Goal: Task Accomplishment & Management: Use online tool/utility

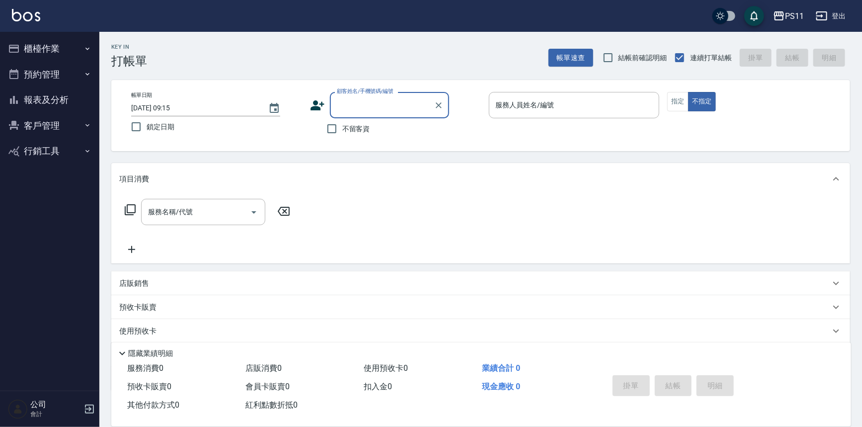
click at [63, 51] on button "櫃檯作業" at bounding box center [49, 49] width 91 height 26
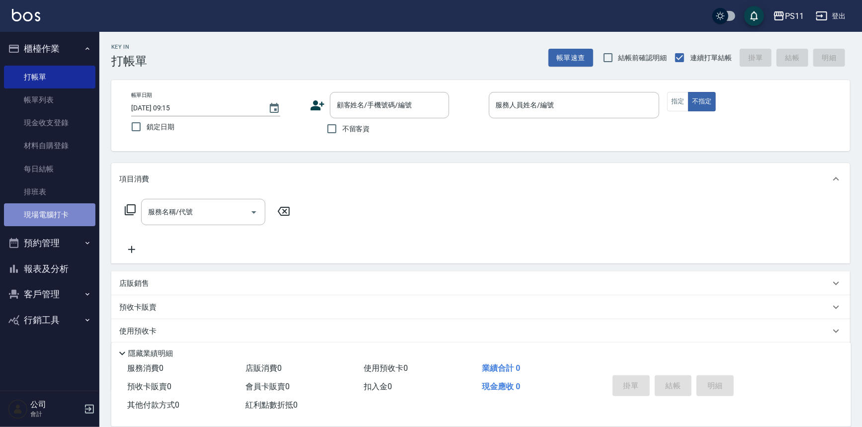
click at [69, 206] on link "現場電腦打卡" at bounding box center [49, 214] width 91 height 23
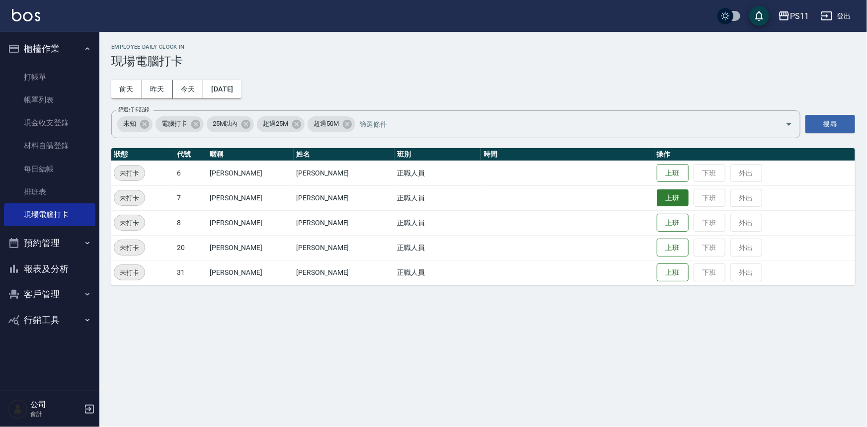
click at [657, 195] on button "上班" at bounding box center [673, 197] width 32 height 17
click at [657, 168] on button "上班" at bounding box center [673, 172] width 32 height 17
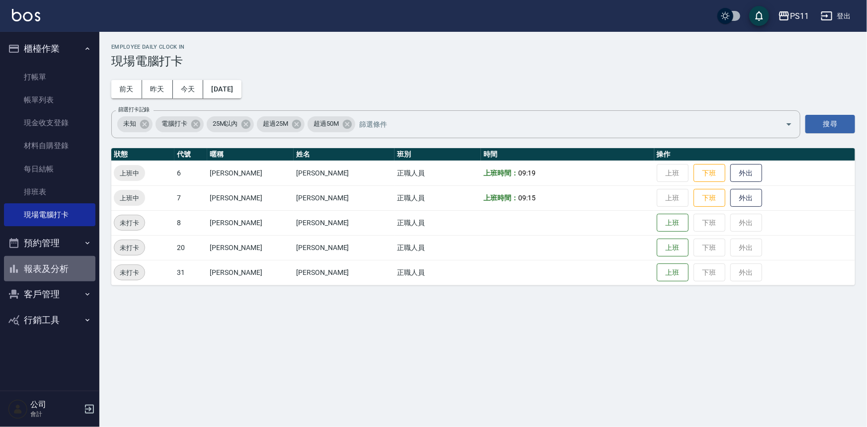
click at [52, 273] on button "報表及分析" at bounding box center [49, 269] width 91 height 26
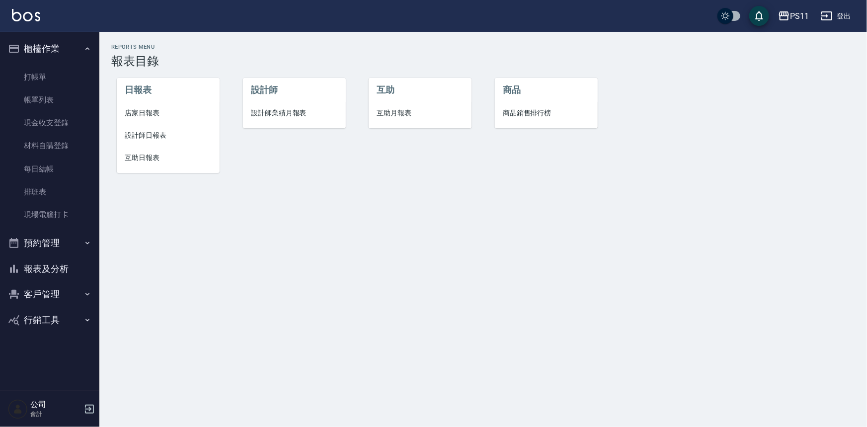
click at [150, 144] on li "設計師日報表" at bounding box center [168, 135] width 103 height 22
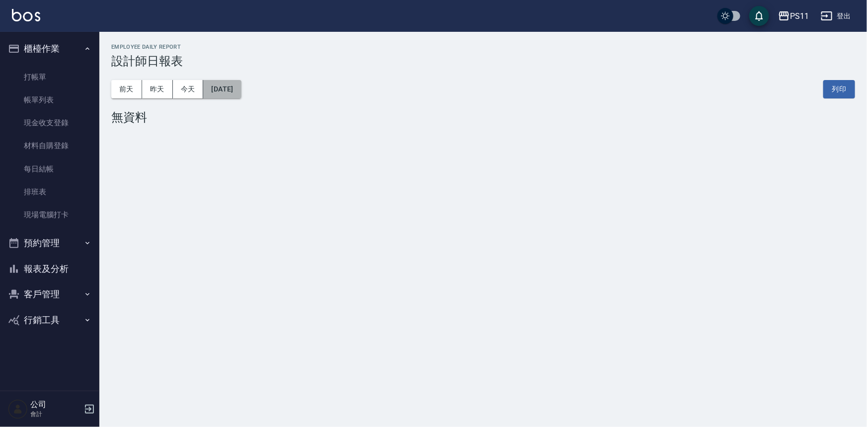
click at [241, 93] on button "[DATE]" at bounding box center [222, 89] width 38 height 18
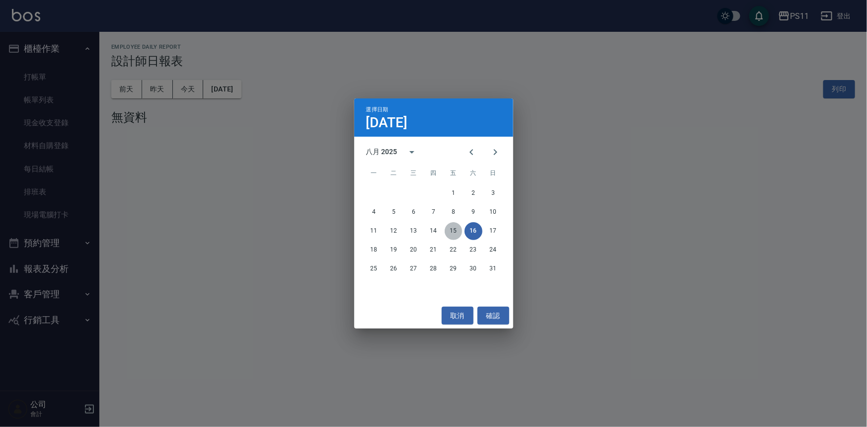
click at [449, 237] on button "15" at bounding box center [454, 231] width 18 height 18
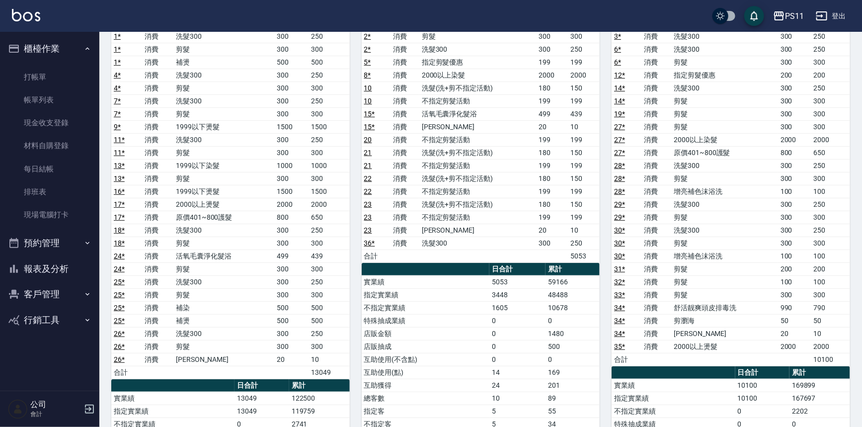
scroll to position [135, 0]
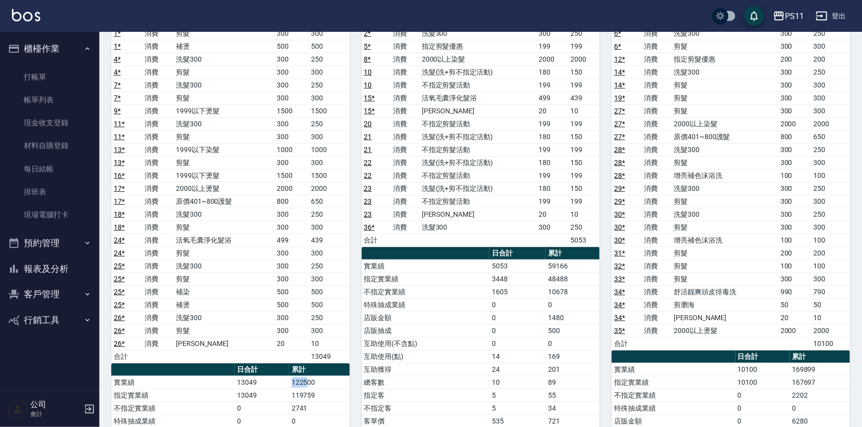
drag, startPoint x: 288, startPoint y: 378, endPoint x: 313, endPoint y: 380, distance: 24.9
click at [310, 379] on tr "實業績 13049 122500" at bounding box center [230, 382] width 239 height 13
click at [313, 380] on td "122500" at bounding box center [319, 382] width 61 height 13
click at [317, 379] on td "122500" at bounding box center [319, 382] width 61 height 13
drag, startPoint x: 292, startPoint y: 377, endPoint x: 333, endPoint y: 379, distance: 41.3
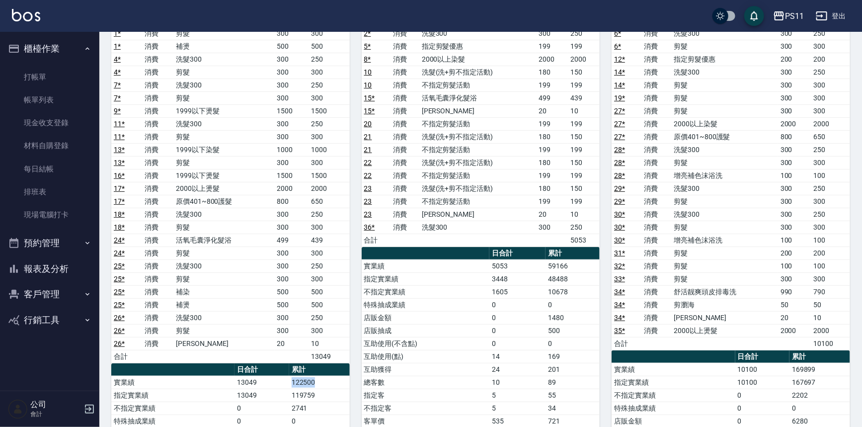
click at [334, 380] on td "122500" at bounding box center [319, 382] width 61 height 13
click at [72, 363] on nav "櫃檯作業 打帳單 帳單列表 現金收支登錄 材料自購登錄 每日結帳 排班表 現場電腦打卡 預約管理 預約管理 單日預約紀錄 單週預約紀錄 報表及分析 報表目錄 …" at bounding box center [49, 211] width 99 height 359
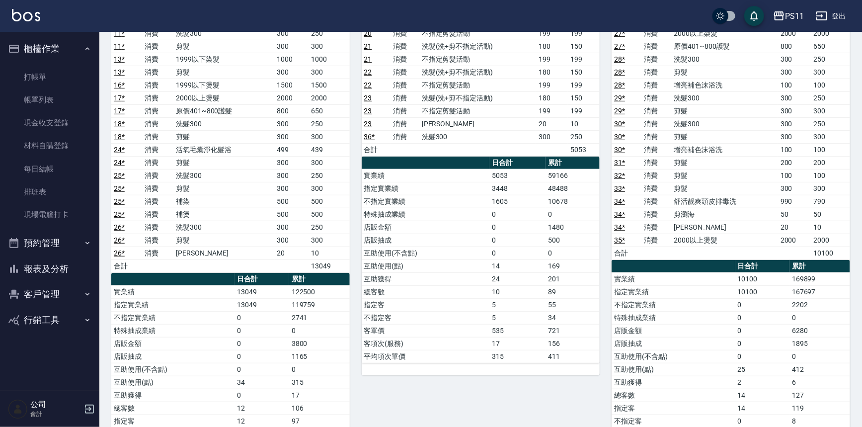
scroll to position [271, 0]
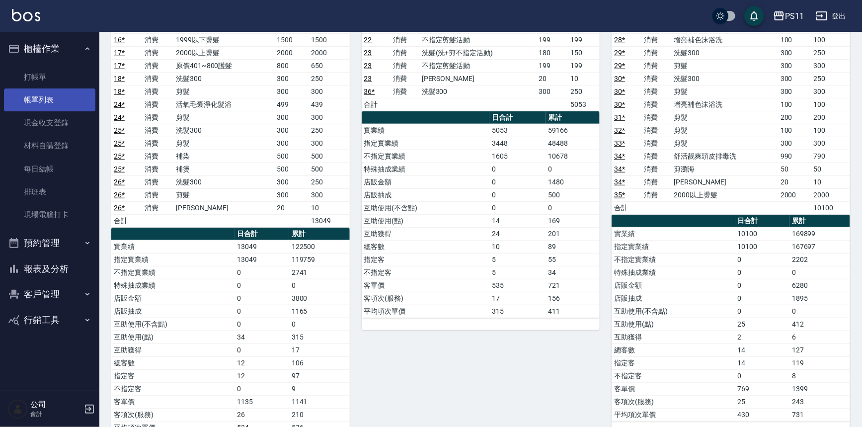
click at [25, 93] on link "帳單列表" at bounding box center [49, 99] width 91 height 23
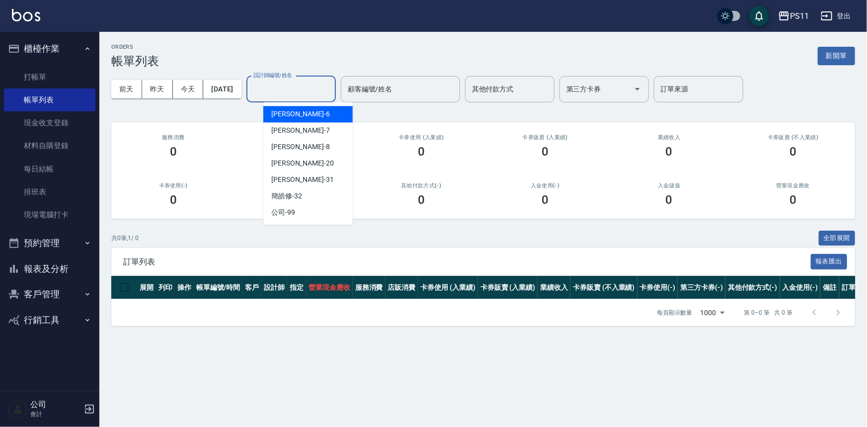
click at [289, 91] on input "設計師編號/姓名" at bounding box center [291, 89] width 81 height 17
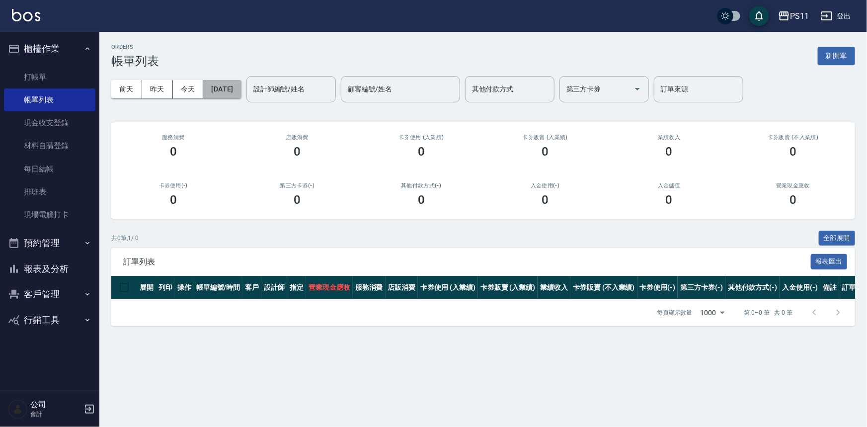
click at [222, 92] on button "[DATE]" at bounding box center [222, 89] width 38 height 18
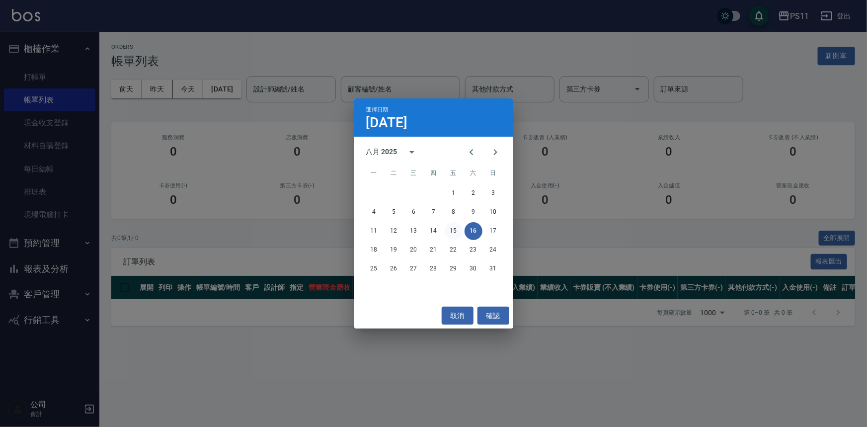
click at [455, 233] on button "15" at bounding box center [454, 231] width 18 height 18
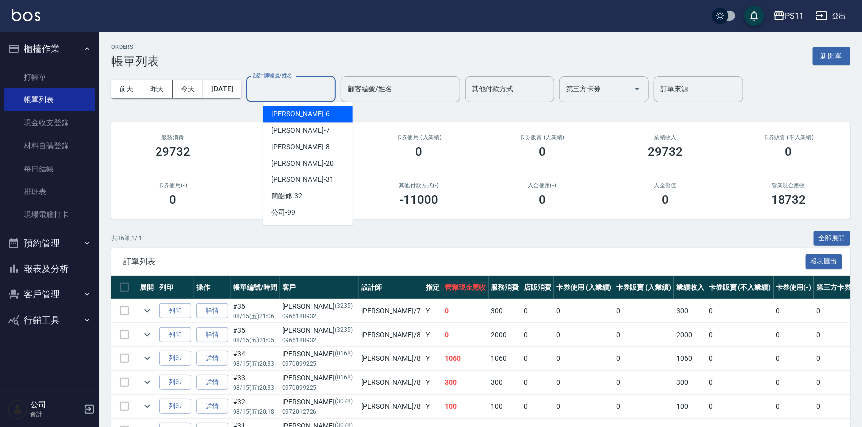
click at [302, 86] on input "設計師編號/姓名" at bounding box center [291, 89] width 81 height 17
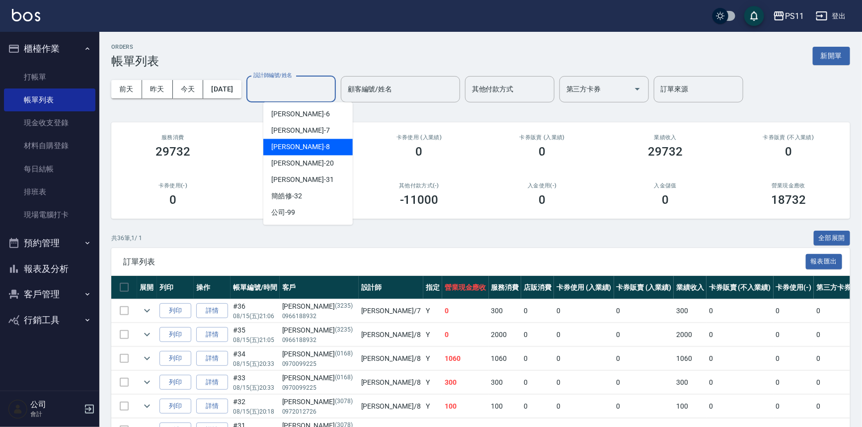
click at [310, 147] on div "[PERSON_NAME]-8" at bounding box center [307, 147] width 89 height 16
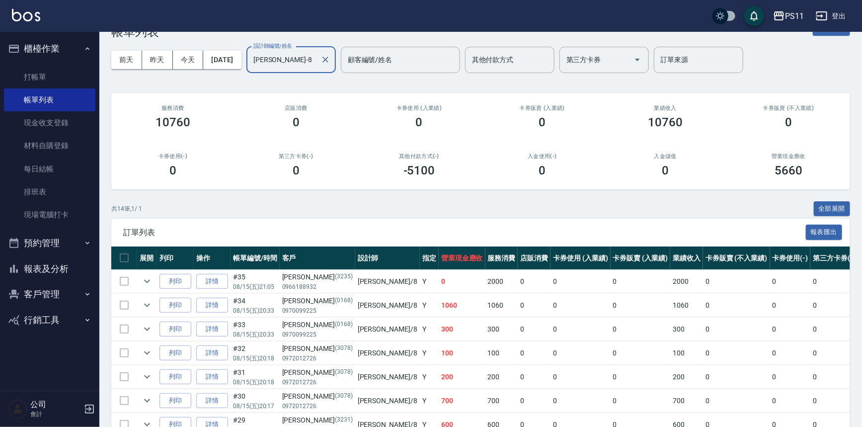
scroll to position [24, 0]
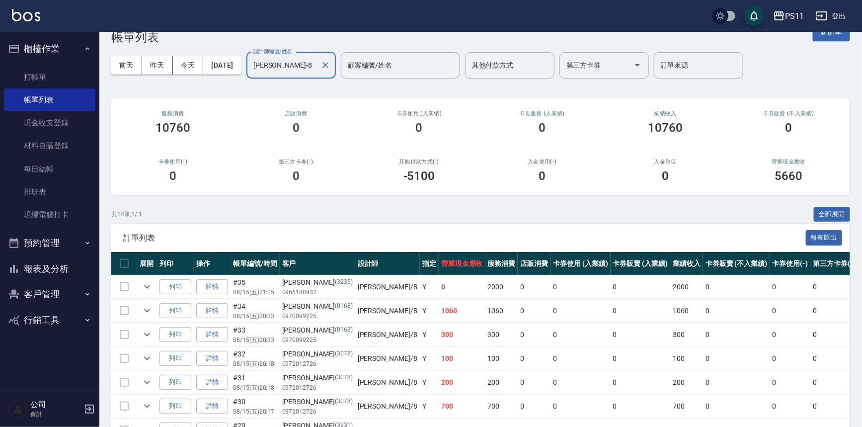
click at [300, 75] on div "[PERSON_NAME]-8 設計師編號/姓名" at bounding box center [290, 65] width 89 height 26
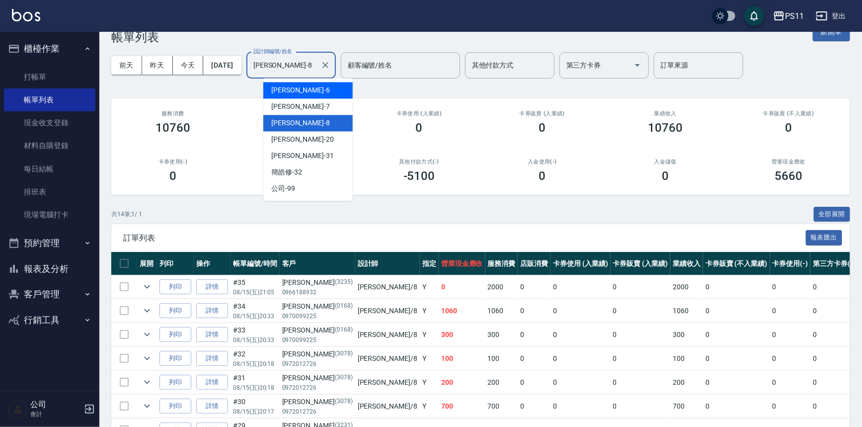
click at [318, 92] on div "[PERSON_NAME]6" at bounding box center [307, 90] width 89 height 16
type input "[PERSON_NAME]6"
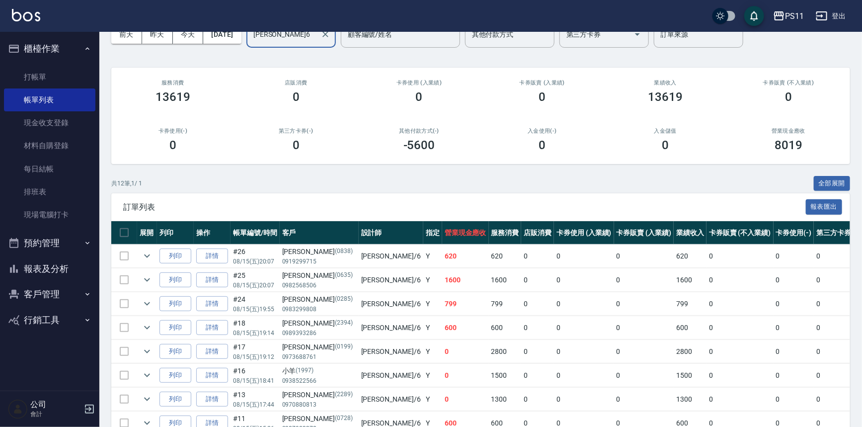
scroll to position [180, 0]
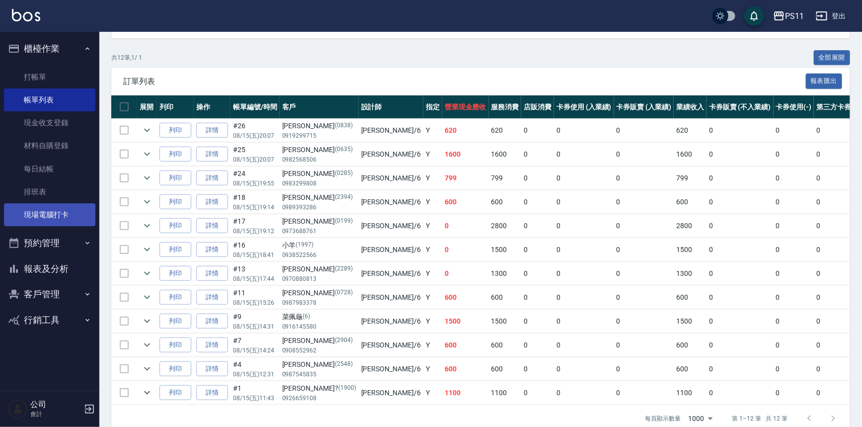
click at [60, 212] on link "現場電腦打卡" at bounding box center [49, 214] width 91 height 23
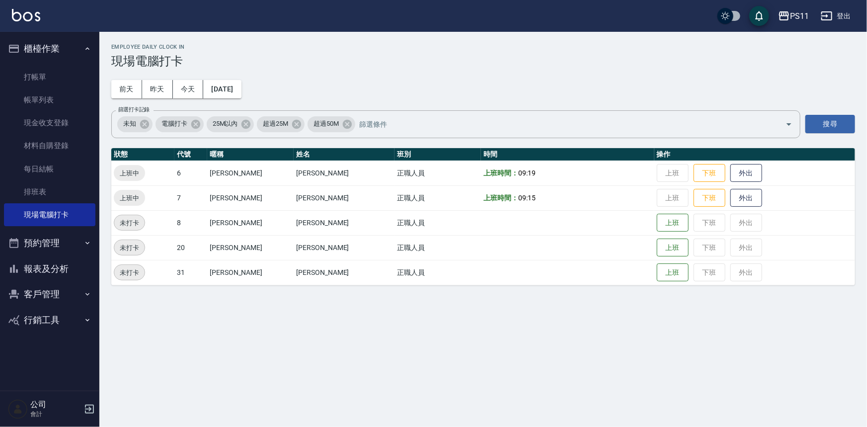
click at [61, 264] on button "報表及分析" at bounding box center [49, 269] width 91 height 26
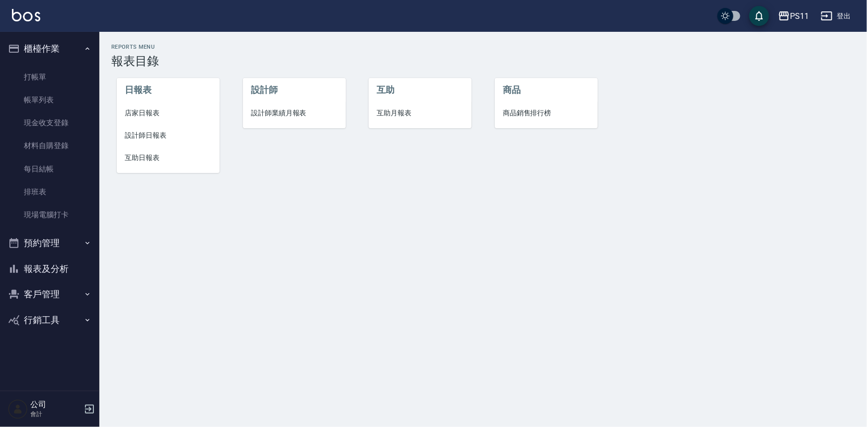
click at [143, 130] on span "設計師日報表" at bounding box center [168, 135] width 87 height 10
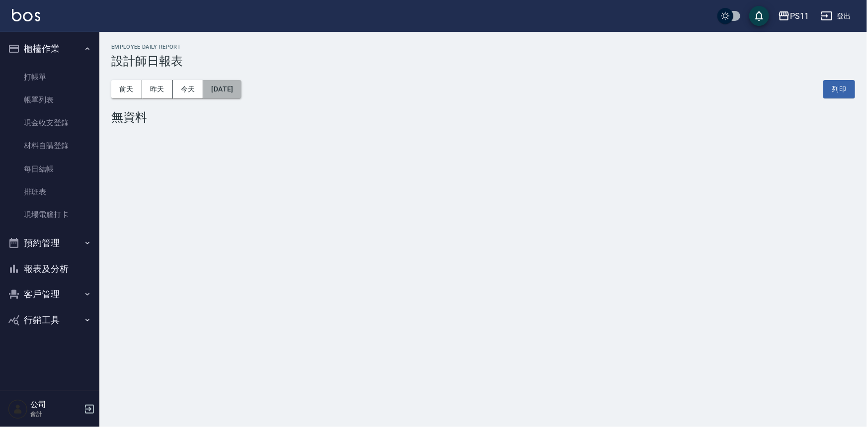
click at [241, 93] on button "[DATE]" at bounding box center [222, 89] width 38 height 18
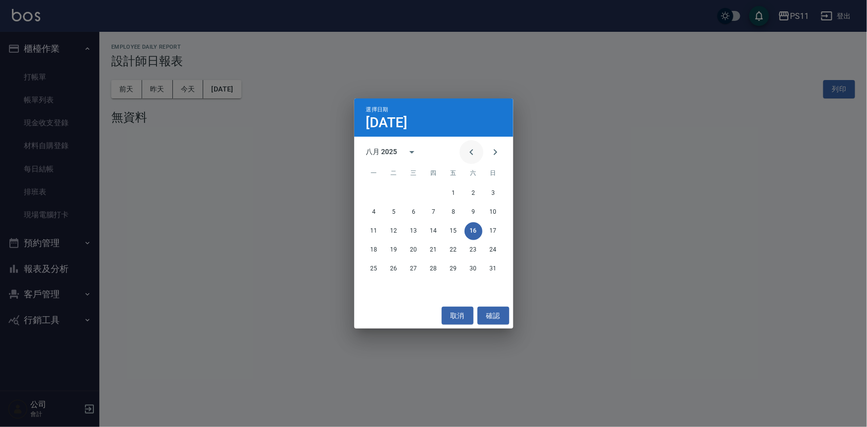
click at [464, 149] on button "Previous month" at bounding box center [472, 152] width 24 height 24
click at [412, 232] on button "16" at bounding box center [414, 231] width 18 height 18
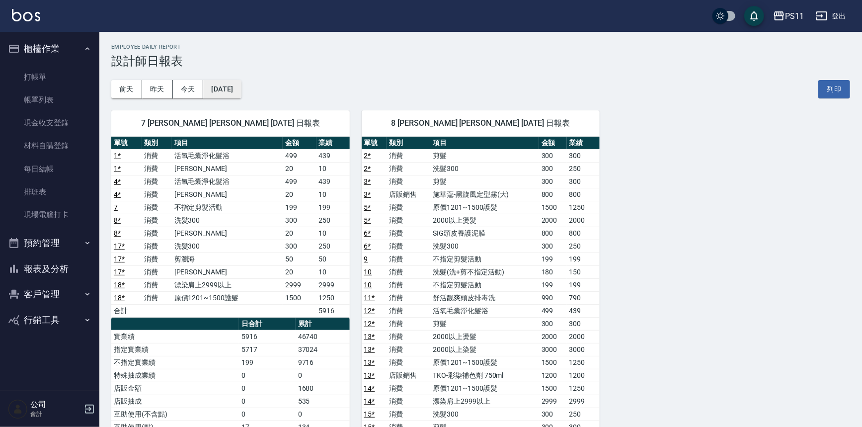
click at [238, 88] on button "[DATE]" at bounding box center [222, 89] width 38 height 18
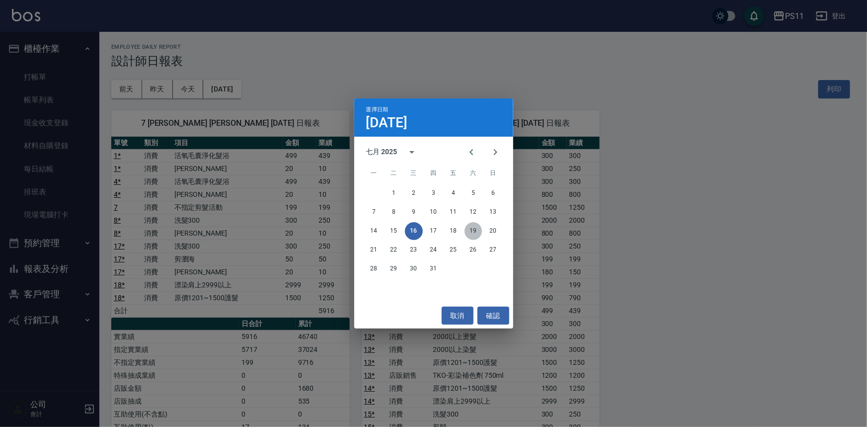
click at [466, 228] on button "19" at bounding box center [474, 231] width 18 height 18
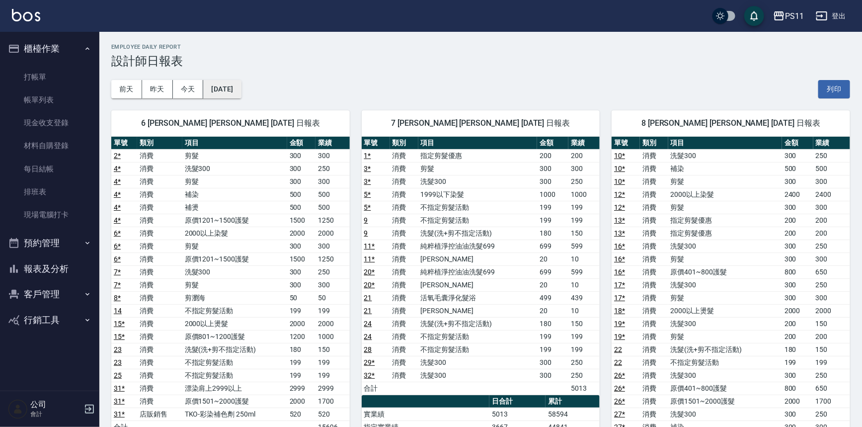
click at [235, 88] on button "[DATE]" at bounding box center [222, 89] width 38 height 18
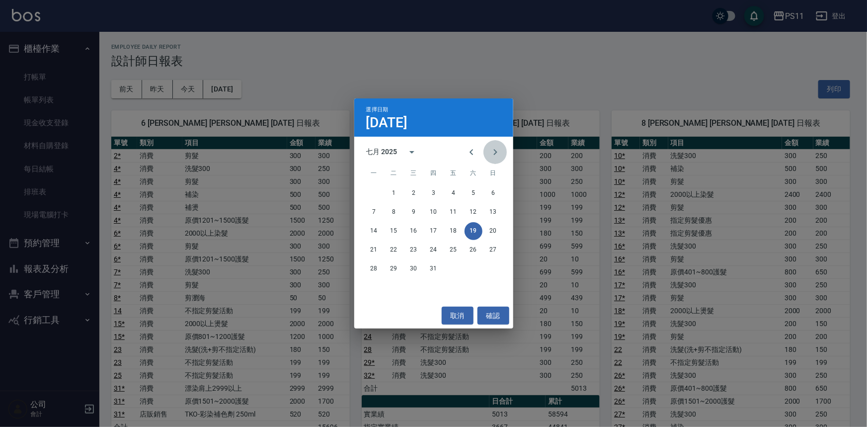
click at [489, 148] on icon "Next month" at bounding box center [495, 152] width 12 height 12
click at [451, 231] on button "15" at bounding box center [454, 231] width 18 height 18
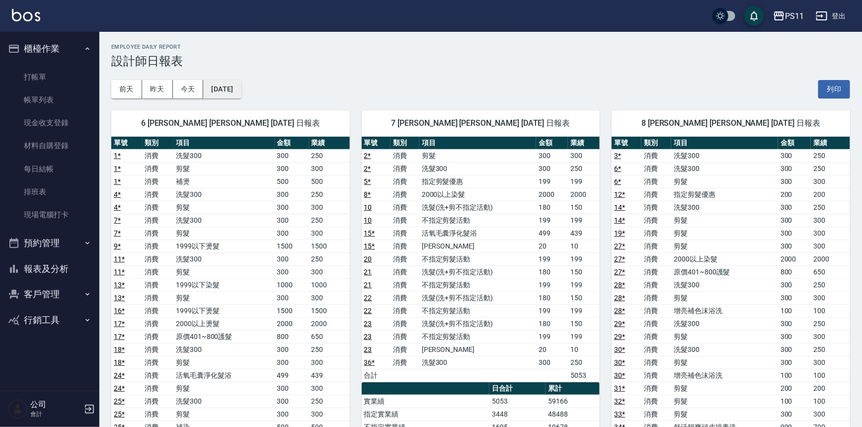
click at [238, 89] on button "[DATE]" at bounding box center [222, 89] width 38 height 18
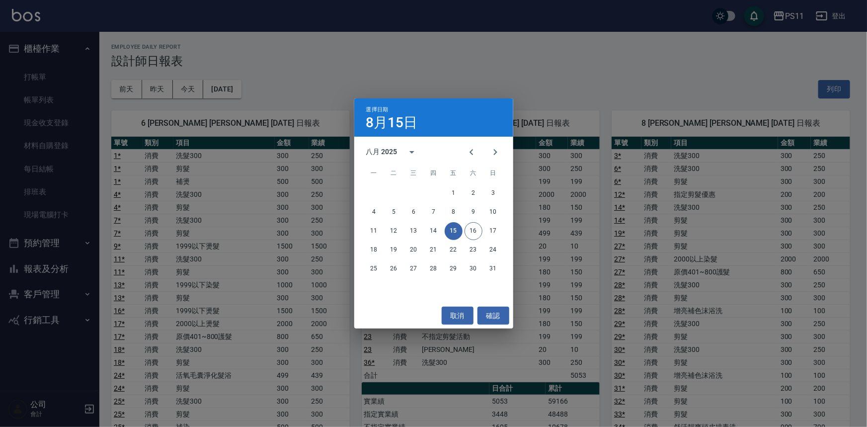
click at [60, 215] on div "選擇日期 [DATE] 八月 2025 一 二 三 四 五 六 日 1 2 3 4 5 6 7 8 9 10 11 12 13 14 15 16 17 18 …" at bounding box center [433, 213] width 867 height 427
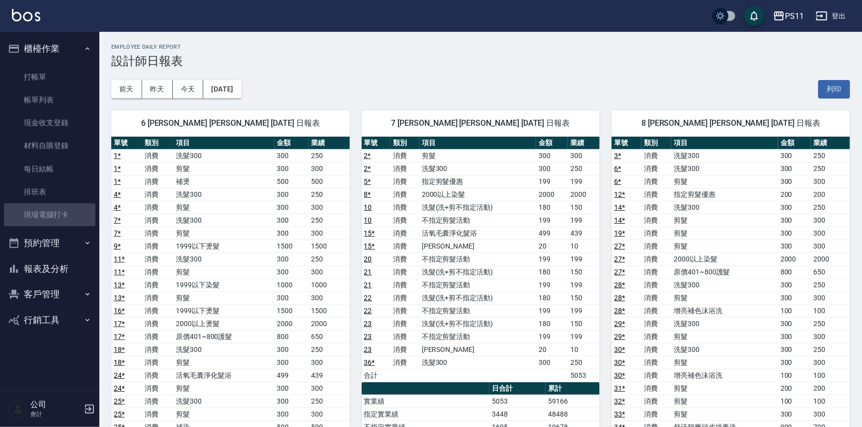
click at [60, 215] on link "現場電腦打卡" at bounding box center [49, 214] width 91 height 23
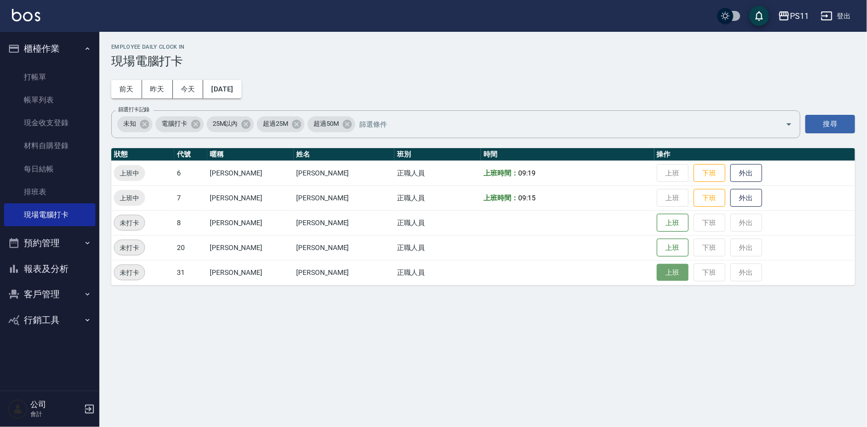
click at [660, 275] on button "上班" at bounding box center [673, 272] width 32 height 17
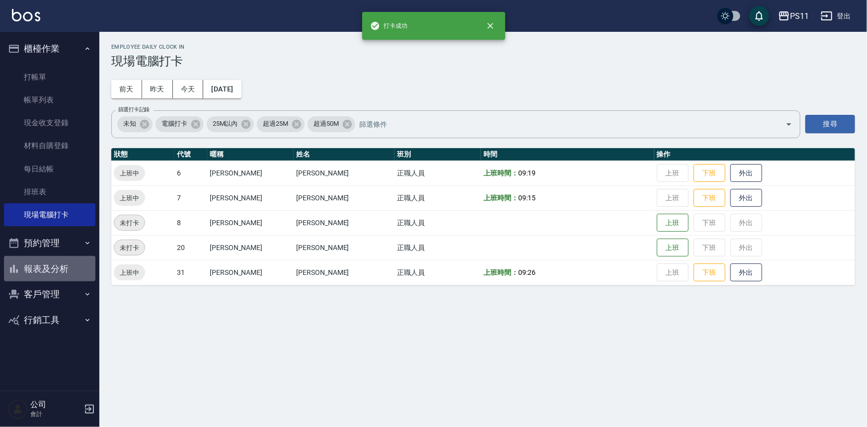
drag, startPoint x: 83, startPoint y: 263, endPoint x: 89, endPoint y: 254, distance: 11.4
click at [83, 263] on button "報表及分析" at bounding box center [49, 269] width 91 height 26
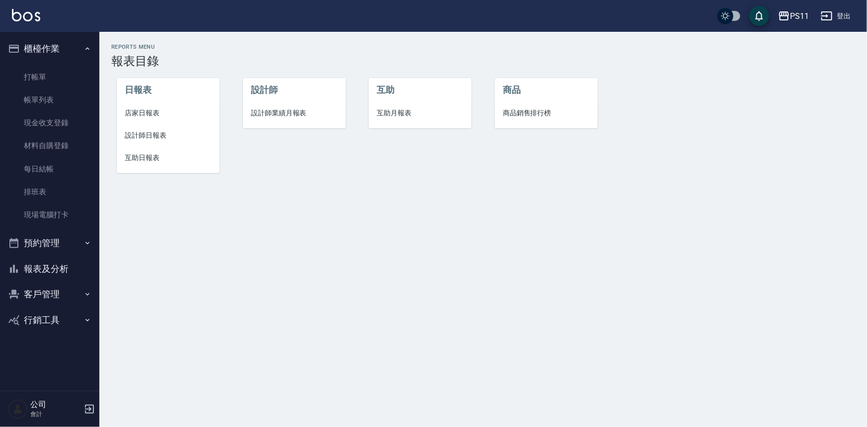
click at [149, 162] on span "互助日報表" at bounding box center [168, 158] width 87 height 10
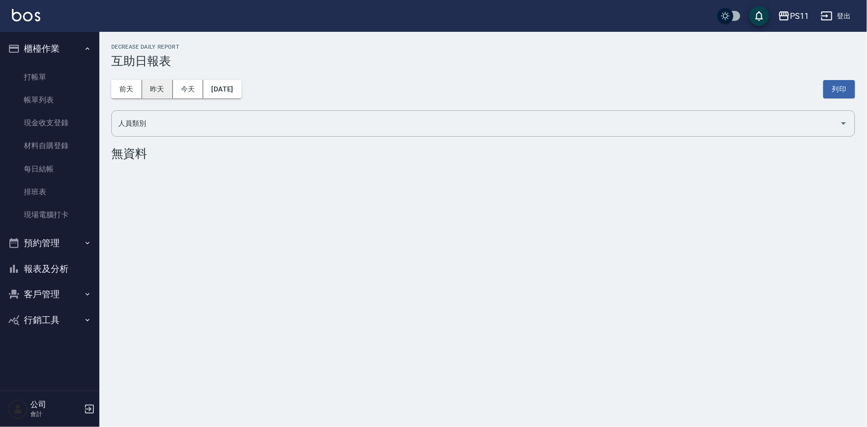
click at [157, 93] on button "昨天" at bounding box center [157, 89] width 31 height 18
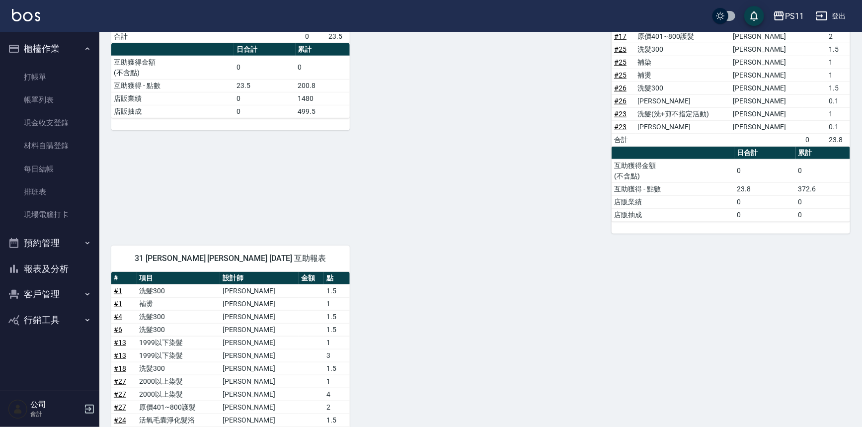
scroll to position [271, 0]
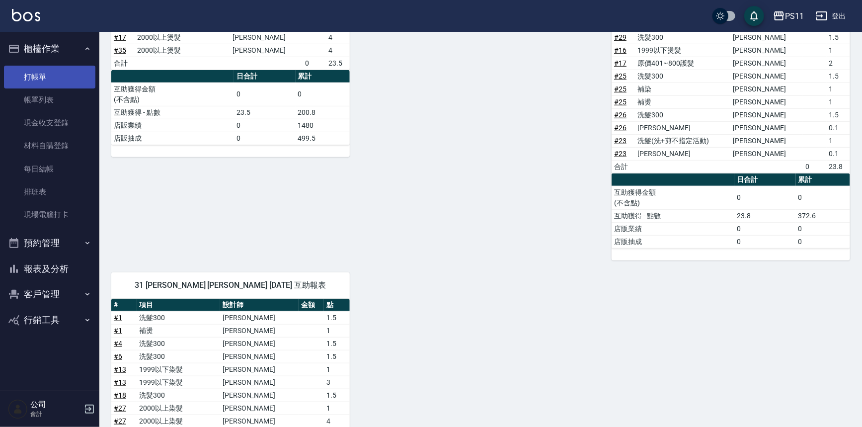
click at [64, 84] on link "打帳單" at bounding box center [49, 77] width 91 height 23
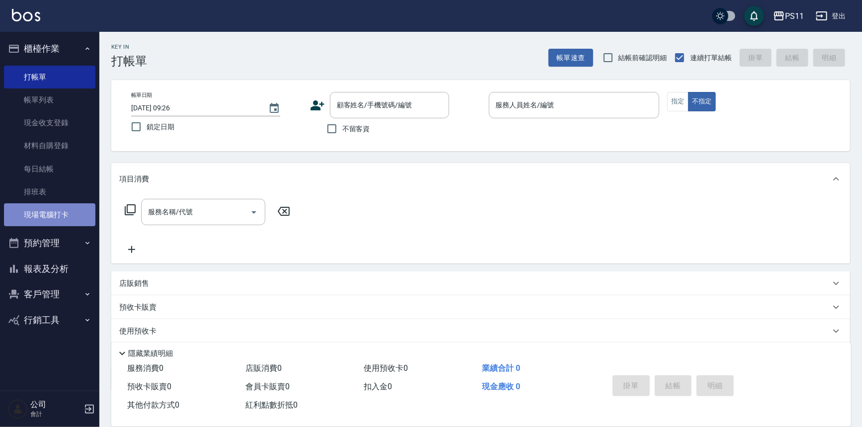
click at [80, 211] on link "現場電腦打卡" at bounding box center [49, 214] width 91 height 23
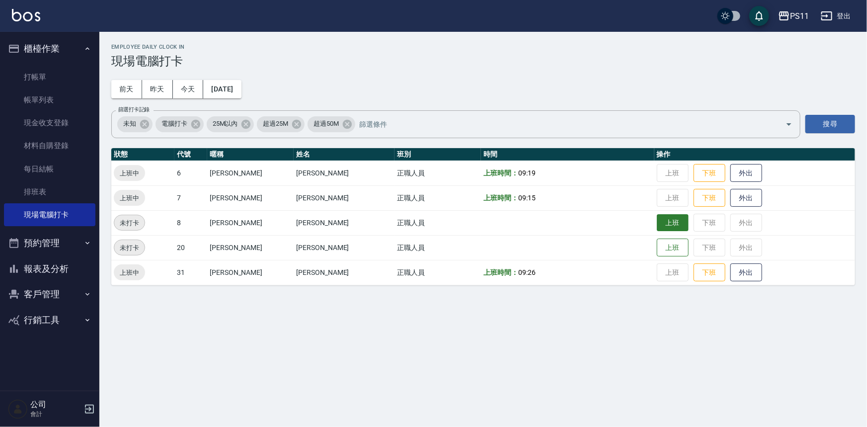
click at [657, 222] on button "上班" at bounding box center [673, 222] width 32 height 17
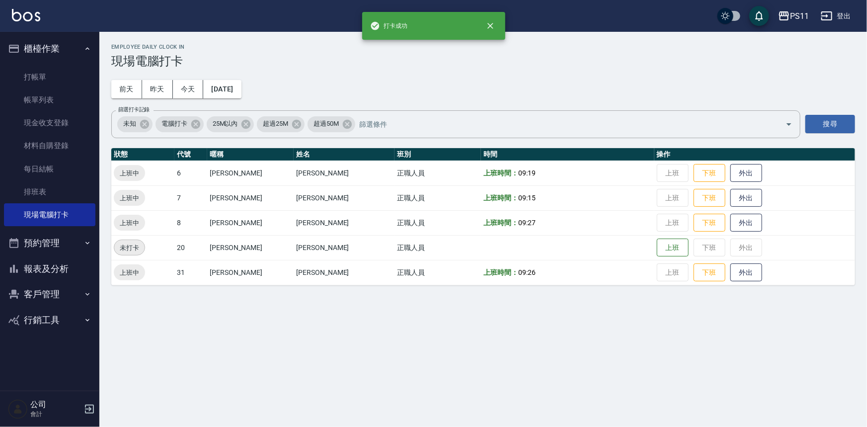
click at [681, 246] on td "上班 下班 外出" at bounding box center [754, 247] width 201 height 25
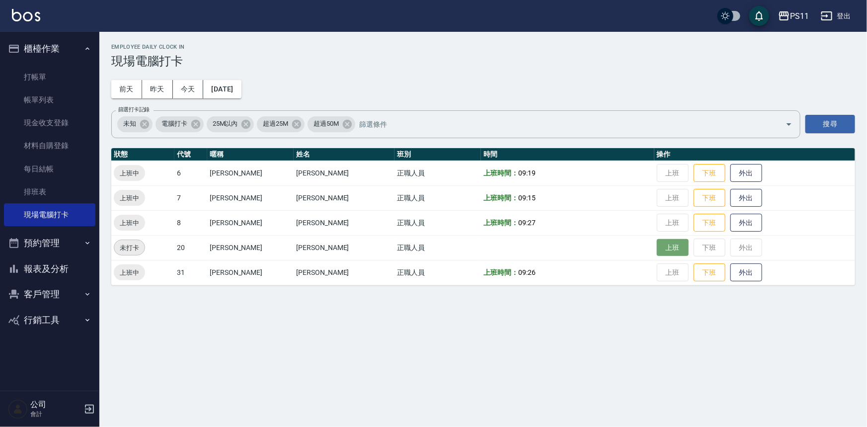
click at [667, 246] on button "上班" at bounding box center [673, 247] width 32 height 17
click at [43, 250] on button "預約管理" at bounding box center [49, 243] width 91 height 26
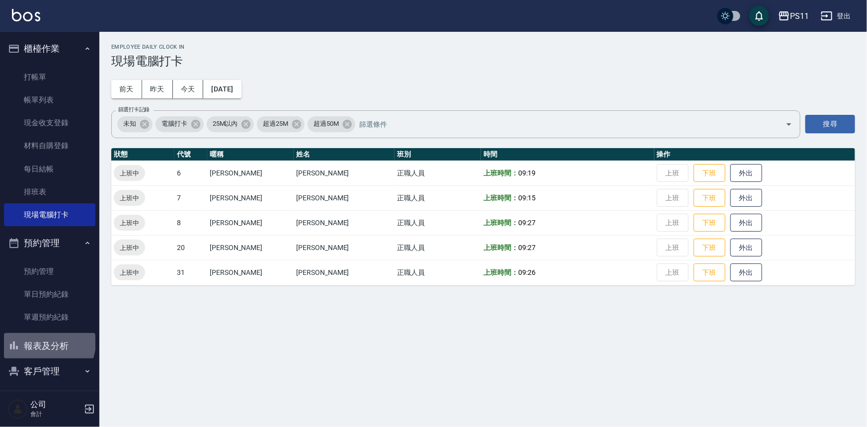
click at [48, 342] on button "報表及分析" at bounding box center [49, 346] width 91 height 26
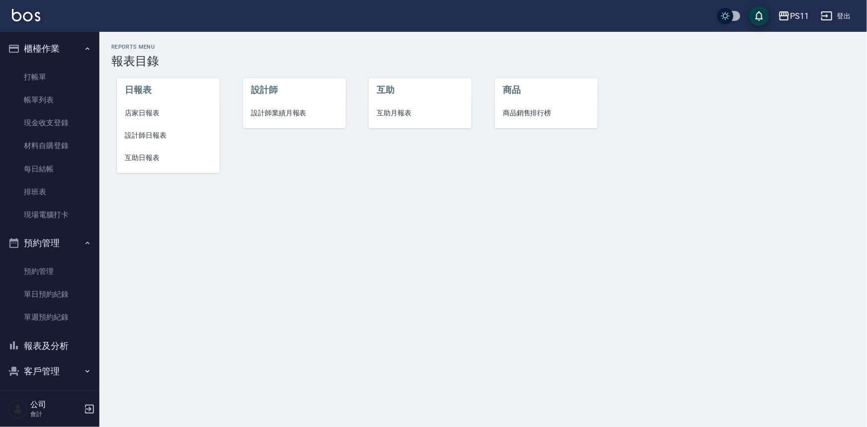
click at [149, 165] on li "互助日報表" at bounding box center [168, 158] width 103 height 22
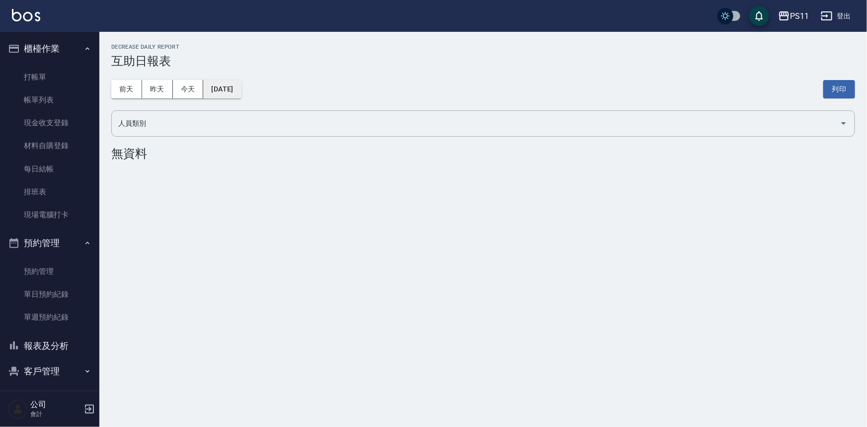
click at [241, 95] on button "[DATE]" at bounding box center [222, 89] width 38 height 18
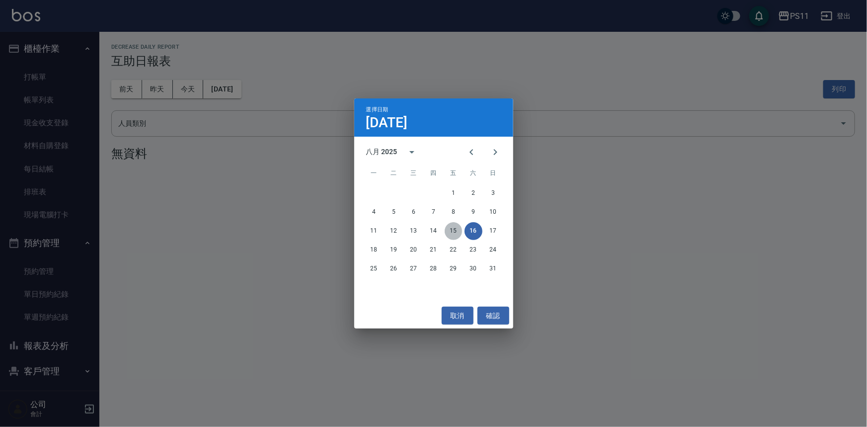
click at [452, 234] on button "15" at bounding box center [454, 231] width 18 height 18
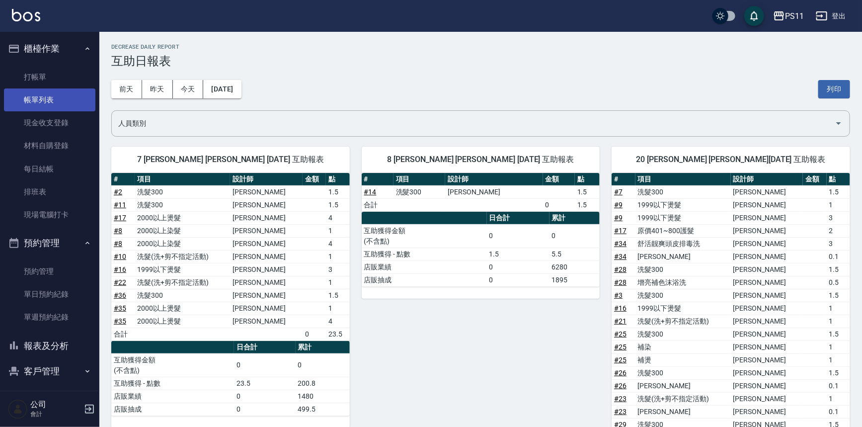
click at [47, 99] on link "帳單列表" at bounding box center [49, 99] width 91 height 23
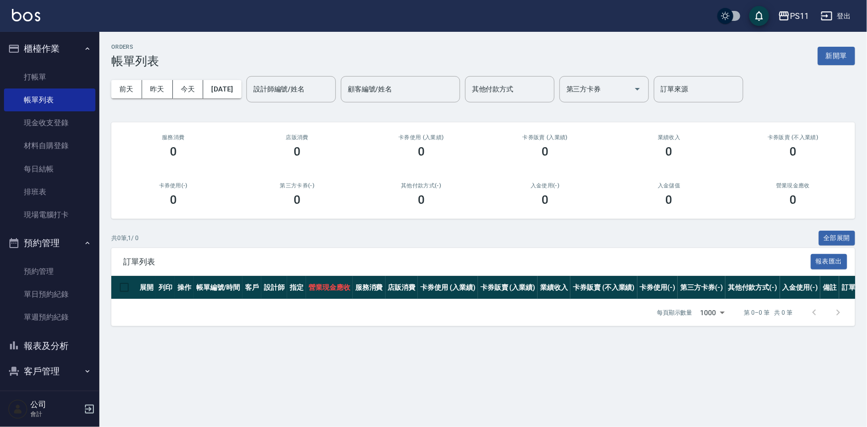
click at [50, 366] on button "客戶管理" at bounding box center [49, 371] width 91 height 26
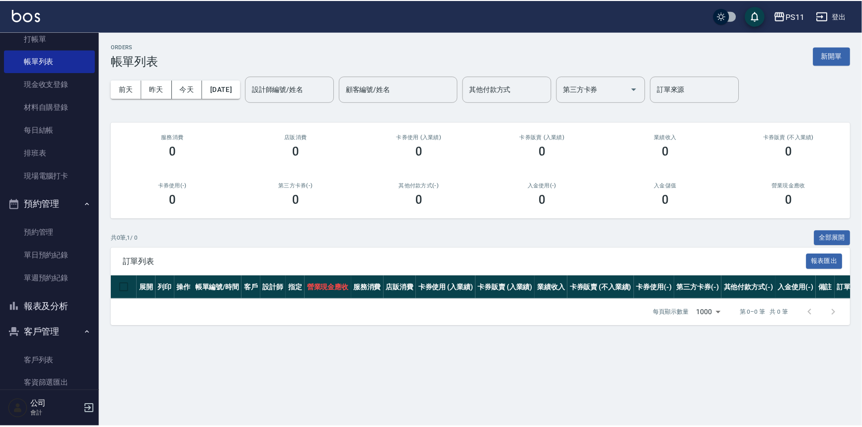
scroll to position [90, 0]
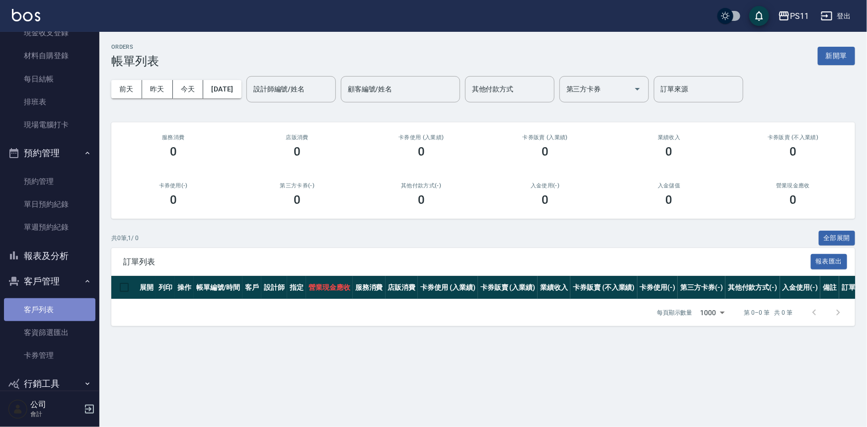
click at [49, 307] on link "客戶列表" at bounding box center [49, 309] width 91 height 23
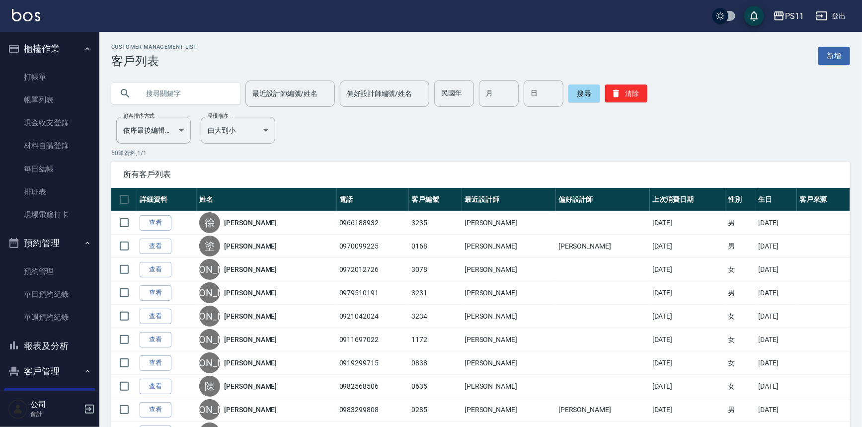
click at [78, 62] on ul "打帳單 帳單列表 現金收支登錄 材料自購登錄 每日結帳 排班表 現場電腦打卡" at bounding box center [49, 146] width 91 height 169
click at [62, 75] on link "打帳單" at bounding box center [49, 77] width 91 height 23
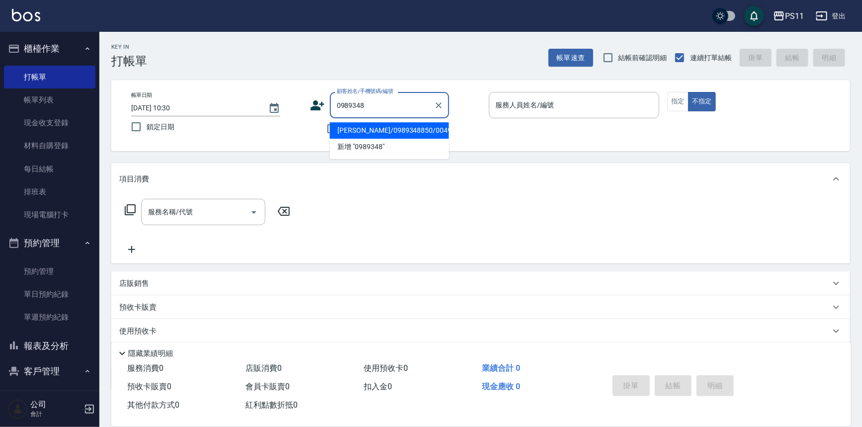
click at [411, 132] on li "[PERSON_NAME]/0989348850/0049" at bounding box center [389, 130] width 119 height 16
type input "[PERSON_NAME]/0989348850/0049"
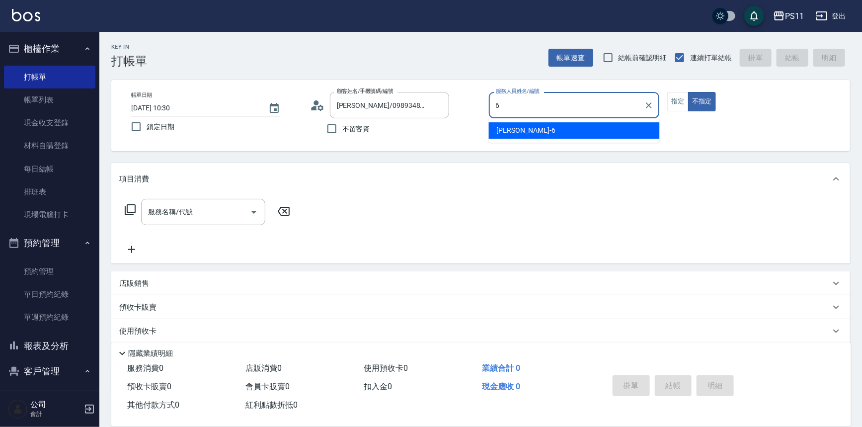
type input "[PERSON_NAME]6"
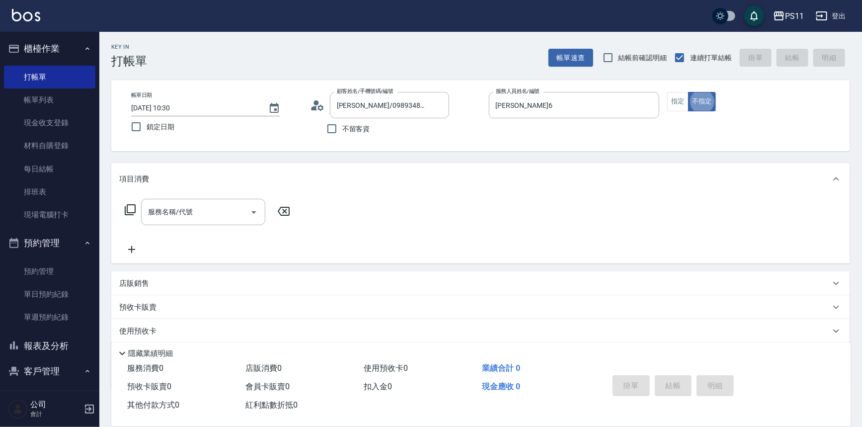
type button "false"
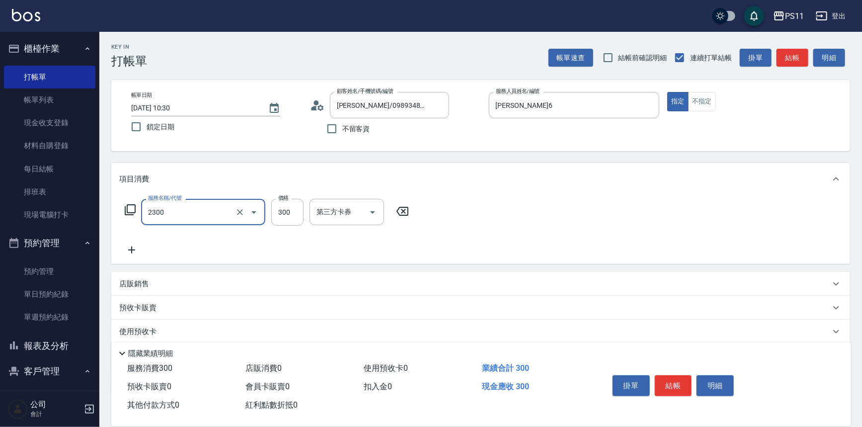
type input "剪髮(2300)"
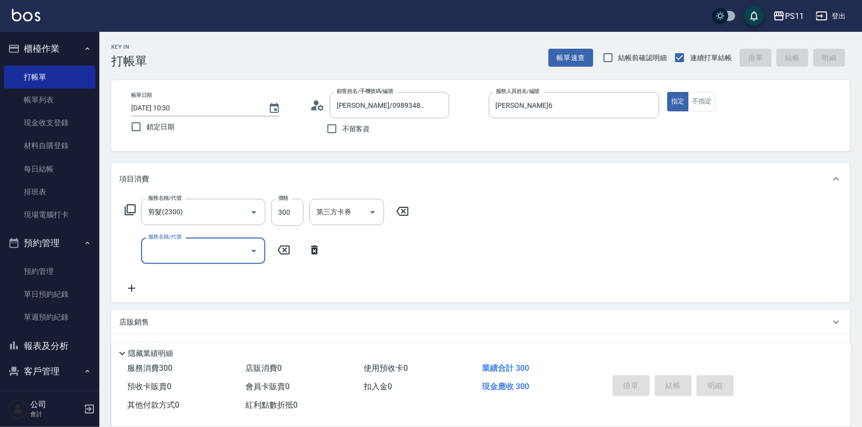
type input "[DATE] 10:31"
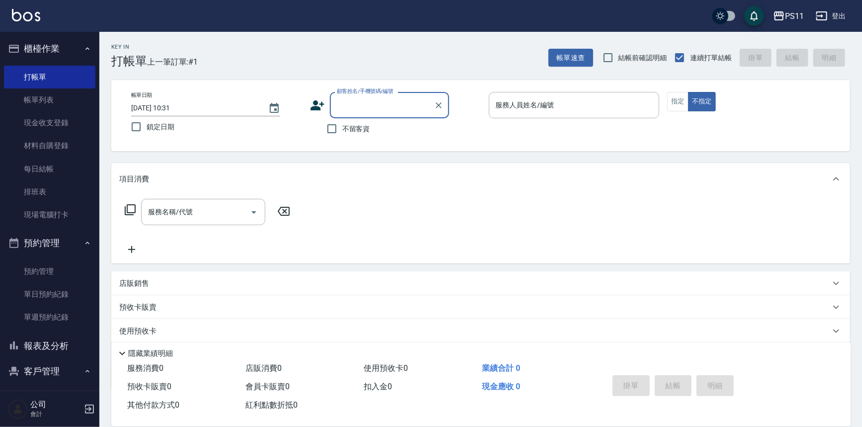
click at [52, 368] on button "客戶管理" at bounding box center [49, 371] width 91 height 26
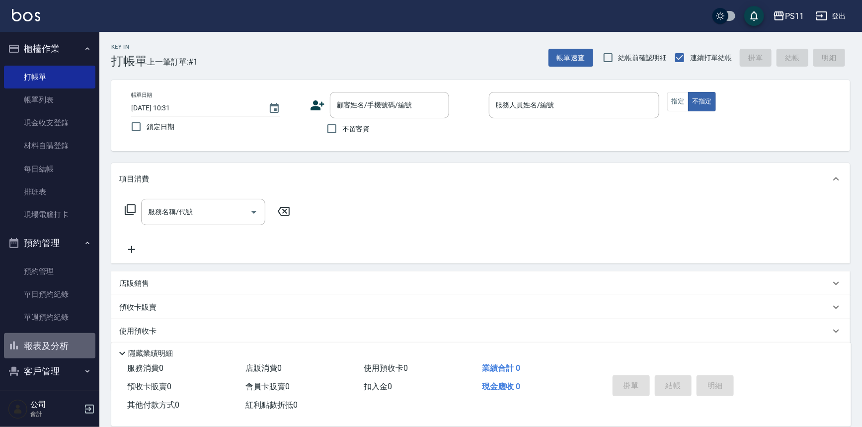
click at [50, 346] on button "報表及分析" at bounding box center [49, 346] width 91 height 26
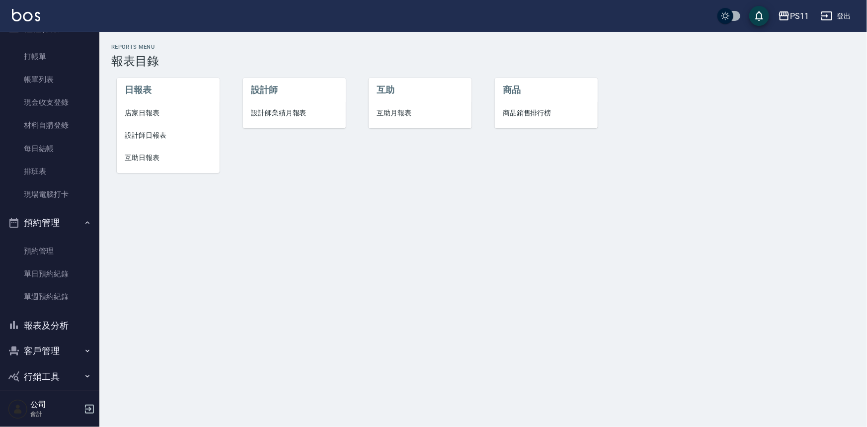
scroll to position [30, 0]
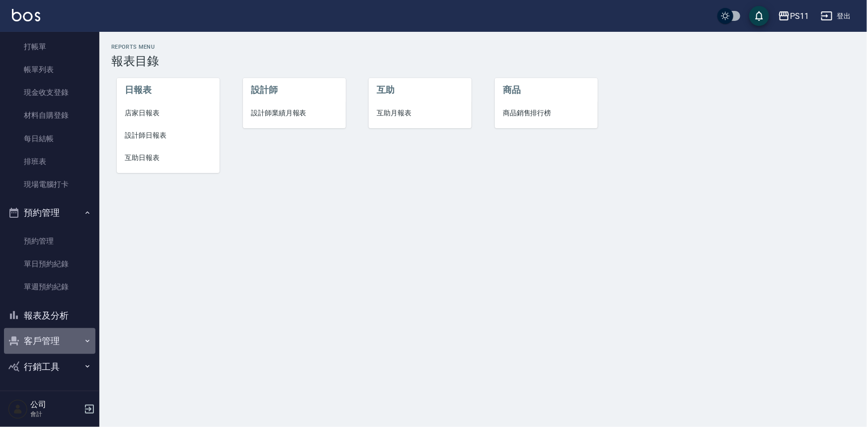
click at [56, 339] on button "客戶管理" at bounding box center [49, 341] width 91 height 26
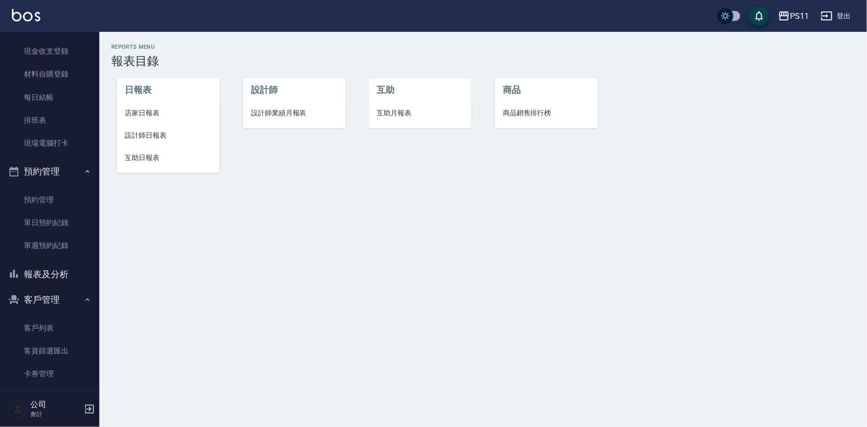
scroll to position [107, 0]
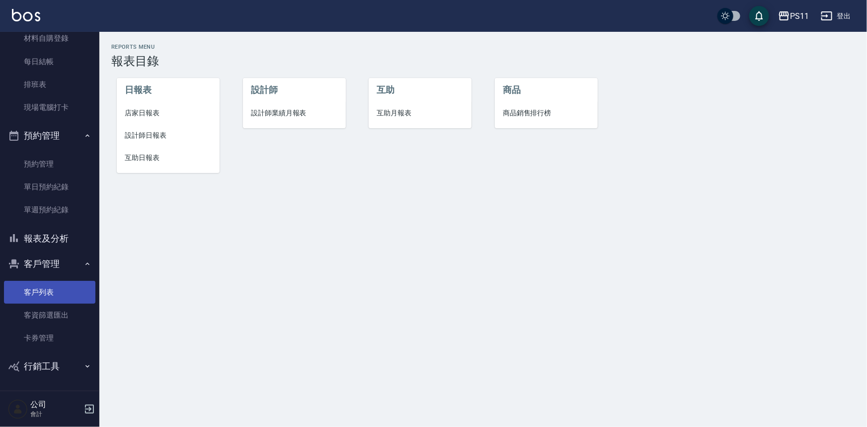
click at [55, 293] on link "客戶列表" at bounding box center [49, 292] width 91 height 23
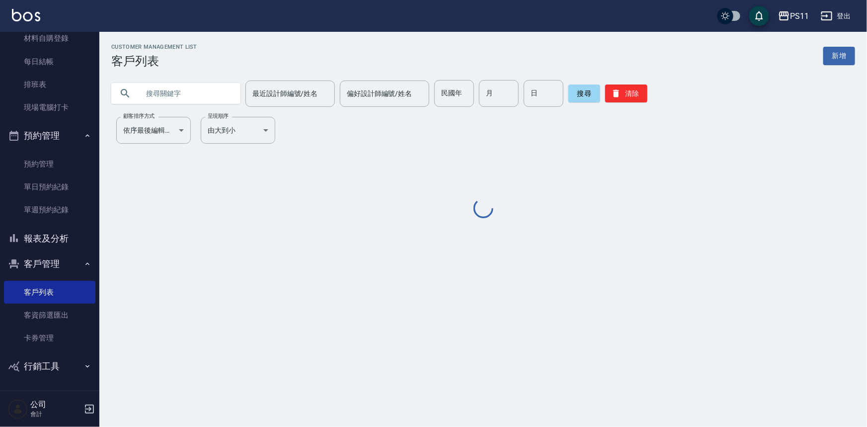
click at [203, 93] on input "text" at bounding box center [185, 93] width 93 height 27
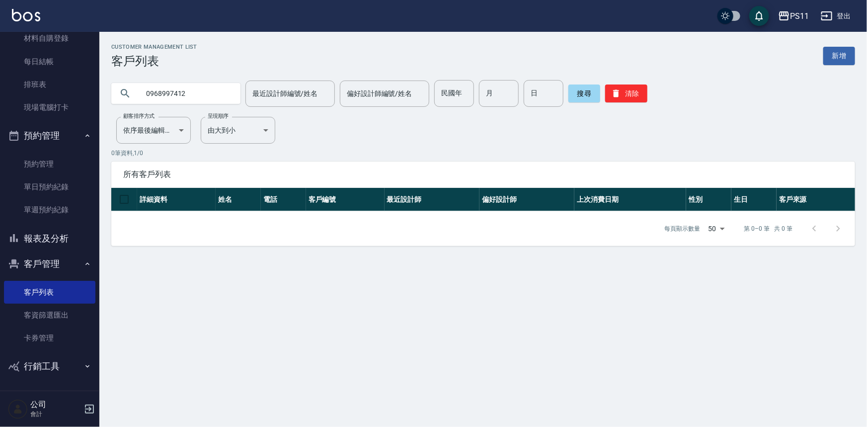
drag, startPoint x: 220, startPoint y: 92, endPoint x: 0, endPoint y: 75, distance: 220.9
click at [0, 75] on div "PS11 登出 櫃檯作業 打帳單 帳單列表 現金收支登錄 材料自購登錄 每日結帳 排班表 現場電腦打卡 預約管理 預約管理 單日預約紀錄 單週預約紀錄 報表及…" at bounding box center [433, 213] width 867 height 427
type input "培"
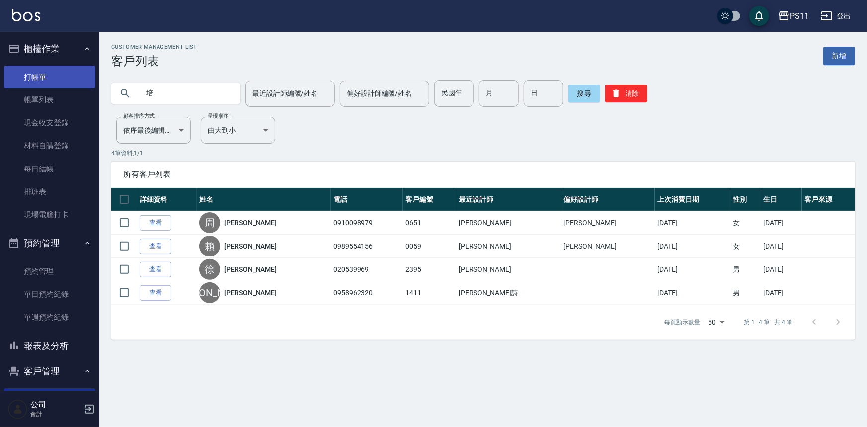
click at [37, 80] on link "打帳單" at bounding box center [49, 77] width 91 height 23
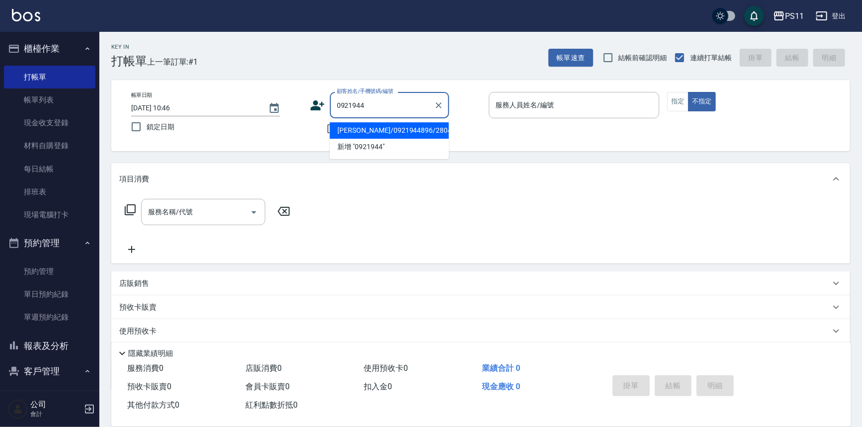
click at [422, 131] on li "[PERSON_NAME]/0921944896/2804" at bounding box center [389, 130] width 119 height 16
type input "[PERSON_NAME]/0921944896/2804"
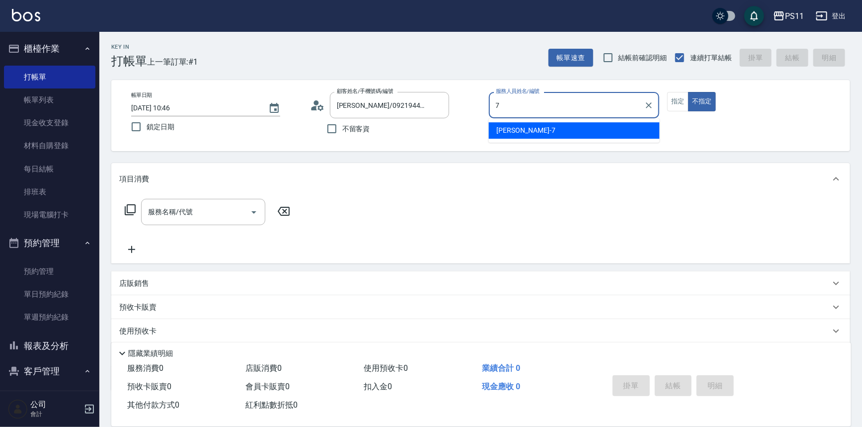
type input "[PERSON_NAME]-7"
type button "false"
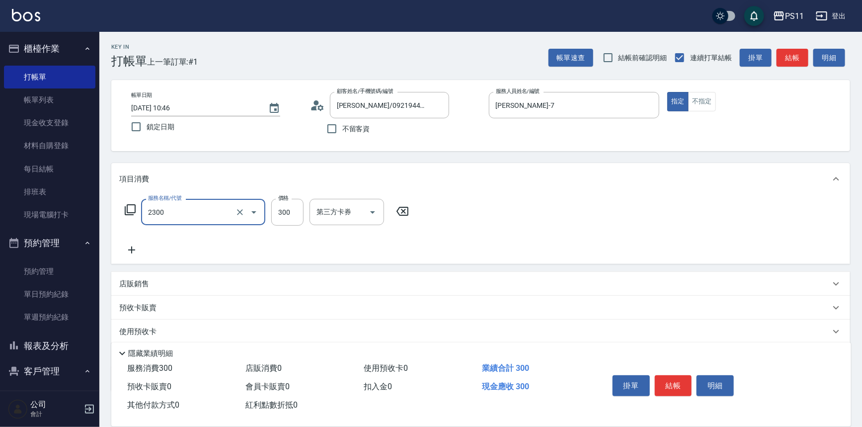
type input "剪髮(2300)"
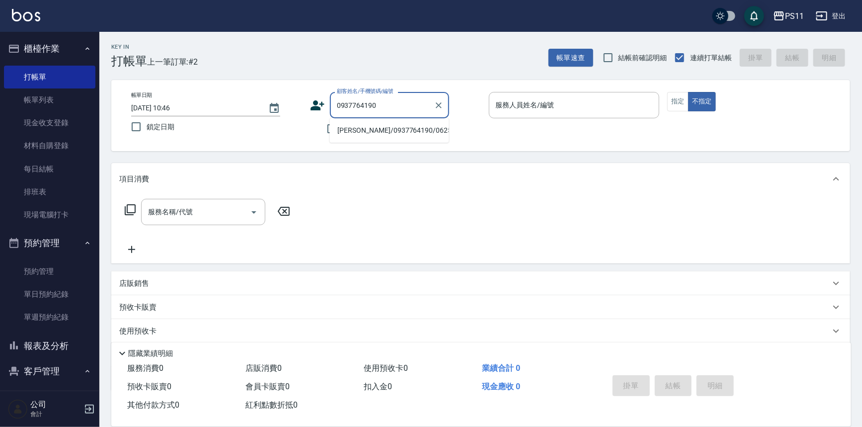
type input "0937764190"
click at [70, 96] on link "帳單列表" at bounding box center [49, 99] width 91 height 23
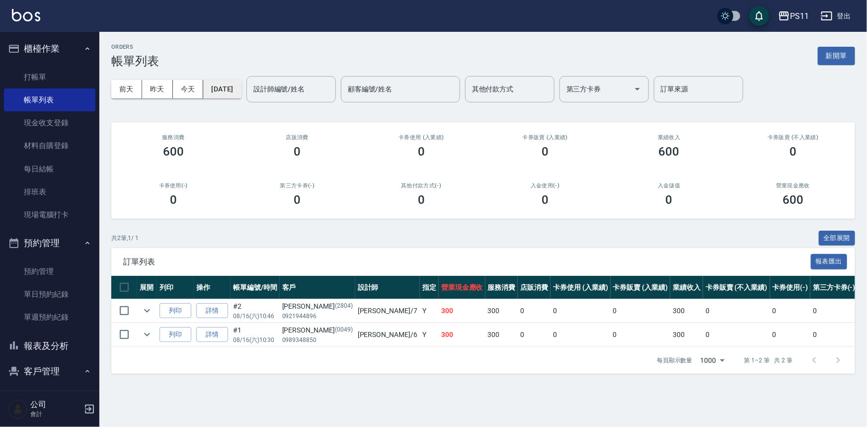
click at [231, 91] on button "[DATE]" at bounding box center [222, 89] width 38 height 18
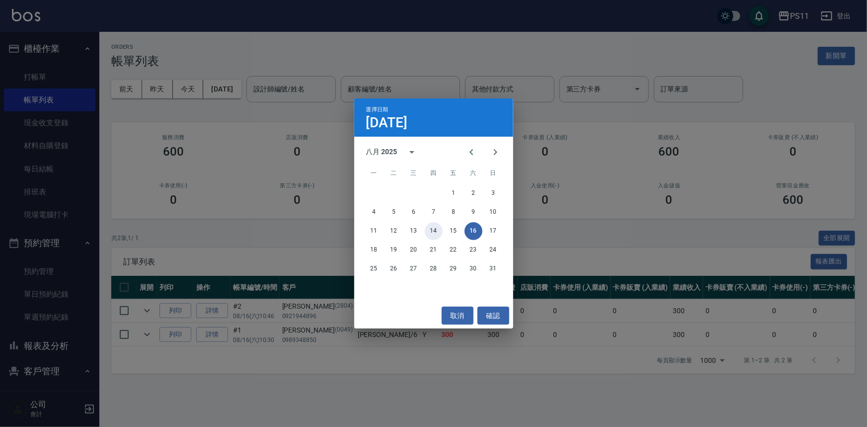
click at [430, 232] on button "14" at bounding box center [434, 231] width 18 height 18
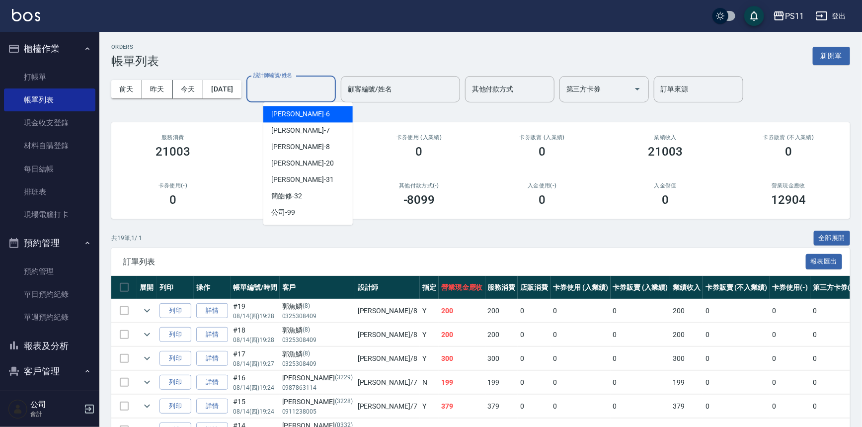
click at [274, 87] on input "設計師編號/姓名" at bounding box center [291, 89] width 81 height 17
click at [294, 127] on span "[PERSON_NAME]-7" at bounding box center [300, 130] width 59 height 10
type input "[PERSON_NAME]-7"
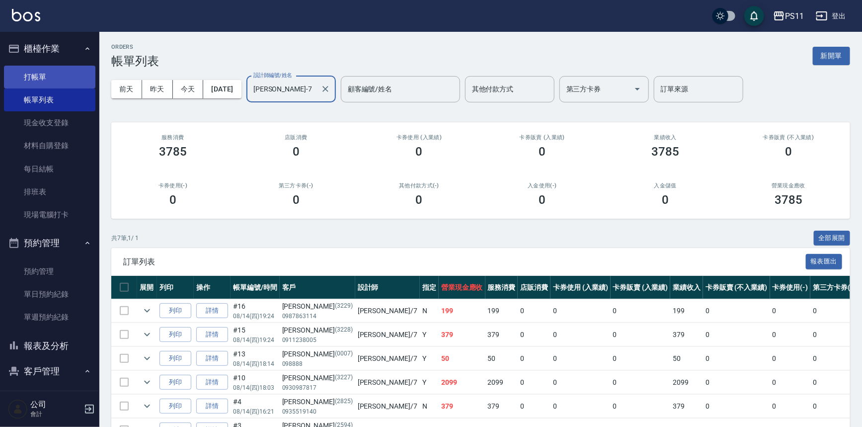
click at [51, 69] on link "打帳單" at bounding box center [49, 77] width 91 height 23
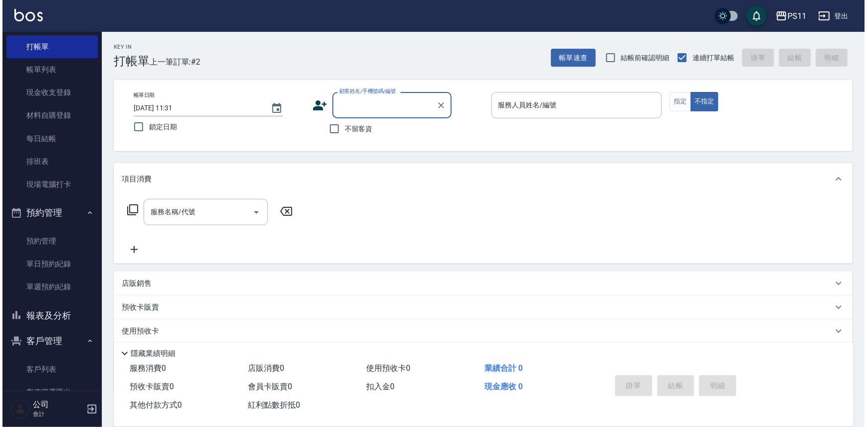
scroll to position [45, 0]
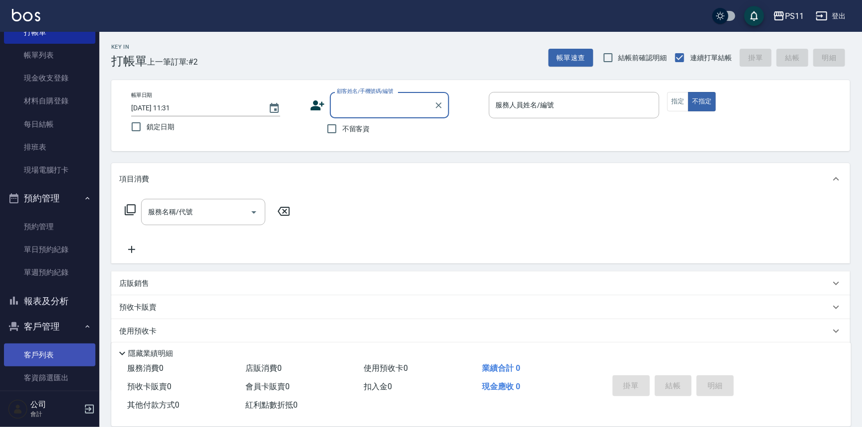
click at [65, 349] on link "客戶列表" at bounding box center [49, 354] width 91 height 23
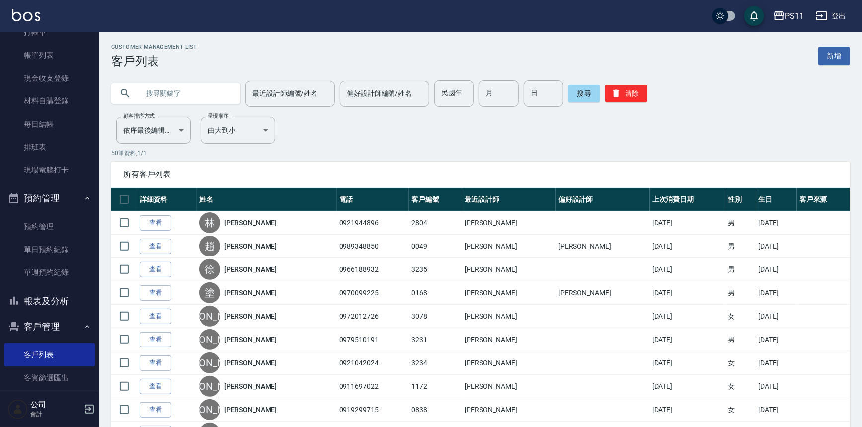
click at [202, 88] on input "text" at bounding box center [185, 93] width 93 height 27
type input "2639"
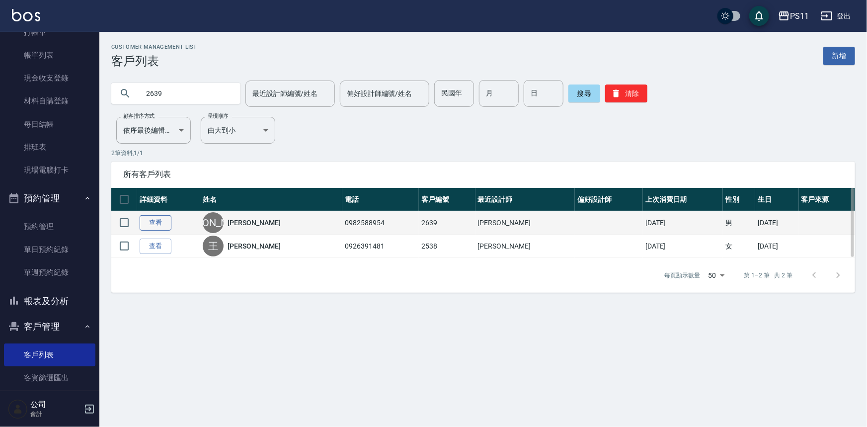
click at [147, 222] on link "查看" at bounding box center [156, 222] width 32 height 15
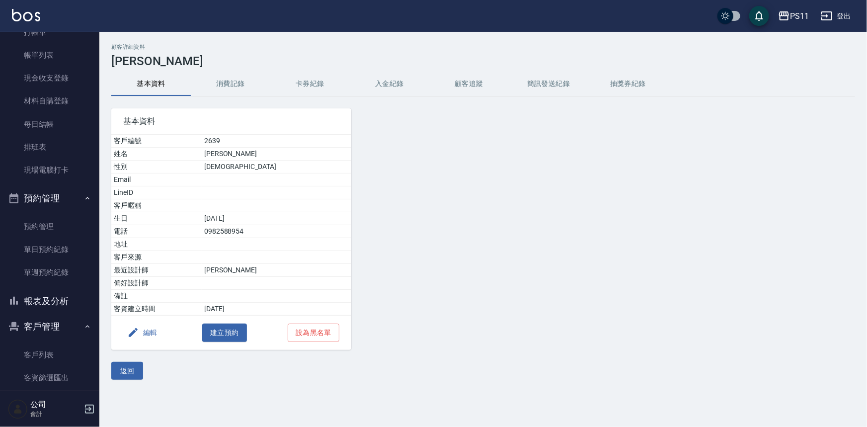
click at [244, 80] on button "消費記錄" at bounding box center [231, 84] width 80 height 24
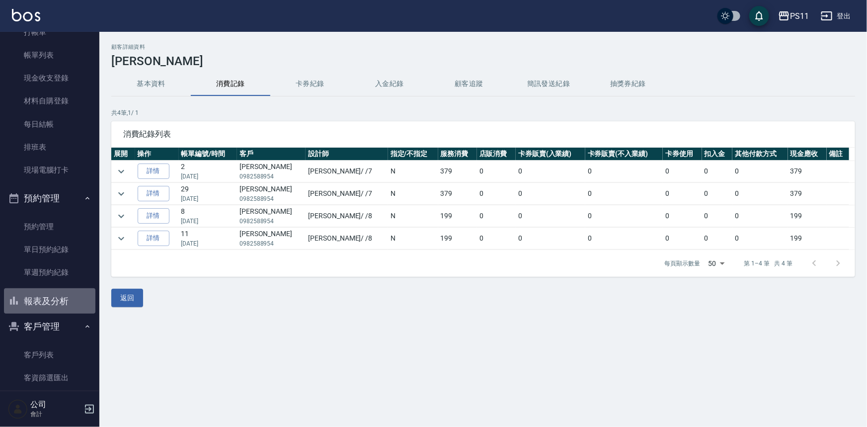
click at [53, 300] on button "報表及分析" at bounding box center [49, 301] width 91 height 26
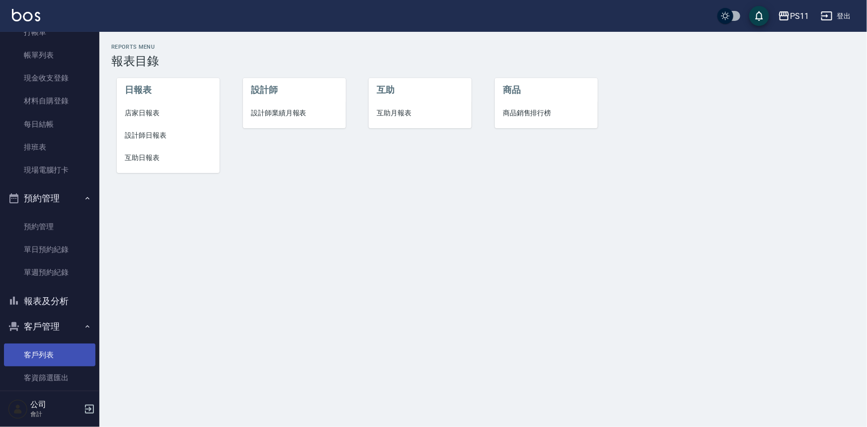
click at [58, 345] on link "客戶列表" at bounding box center [49, 354] width 91 height 23
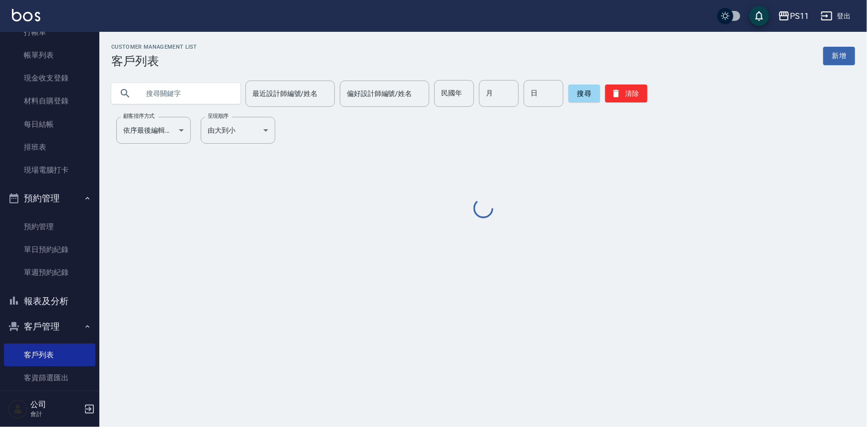
click at [174, 104] on input "text" at bounding box center [185, 93] width 93 height 27
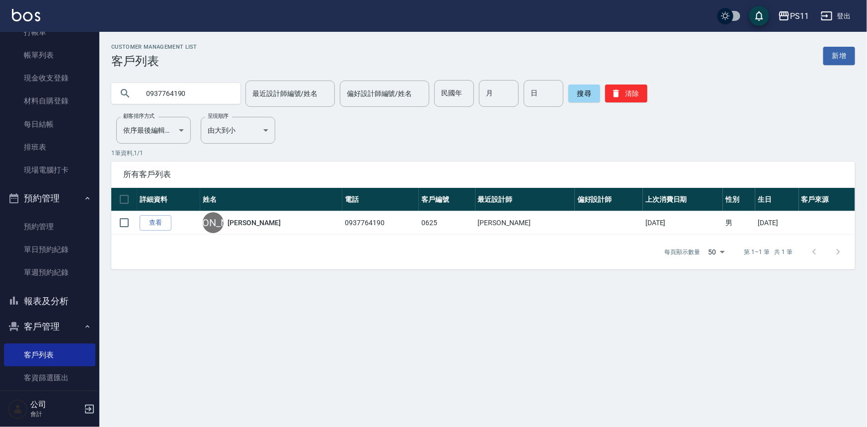
drag, startPoint x: 35, startPoint y: 64, endPoint x: 0, endPoint y: 62, distance: 34.8
click at [0, 62] on div "PS11 登出 櫃檯作業 打帳單 帳單列表 現金收支登錄 材料自購登錄 每日結帳 排班表 現場電腦打卡 預約管理 預約管理 單日預約紀錄 單週預約紀錄 報表及…" at bounding box center [433, 213] width 867 height 427
type input "0953164380"
click at [628, 95] on button "清除" at bounding box center [626, 93] width 42 height 18
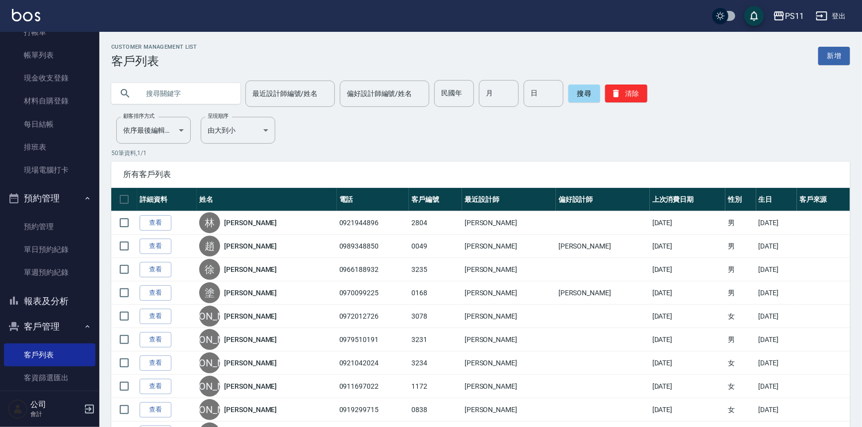
click at [197, 95] on input "text" at bounding box center [185, 93] width 93 height 27
type input "[PERSON_NAME]"
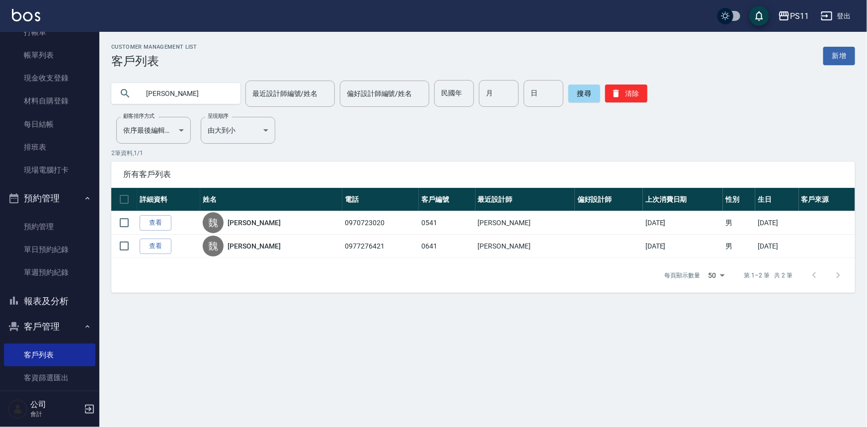
drag, startPoint x: 196, startPoint y: 93, endPoint x: 0, endPoint y: 119, distance: 197.5
click at [0, 119] on div "PS11 登出 櫃檯作業 打帳單 帳單列表 現金收支登錄 材料自購登錄 每日結帳 排班表 現場電腦打卡 預約管理 預約管理 單日預約紀錄 單週預約紀錄 報表及…" at bounding box center [433, 213] width 867 height 427
type input "ㄓ"
type input "[PERSON_NAME]"
